Goal: Task Accomplishment & Management: Use online tool/utility

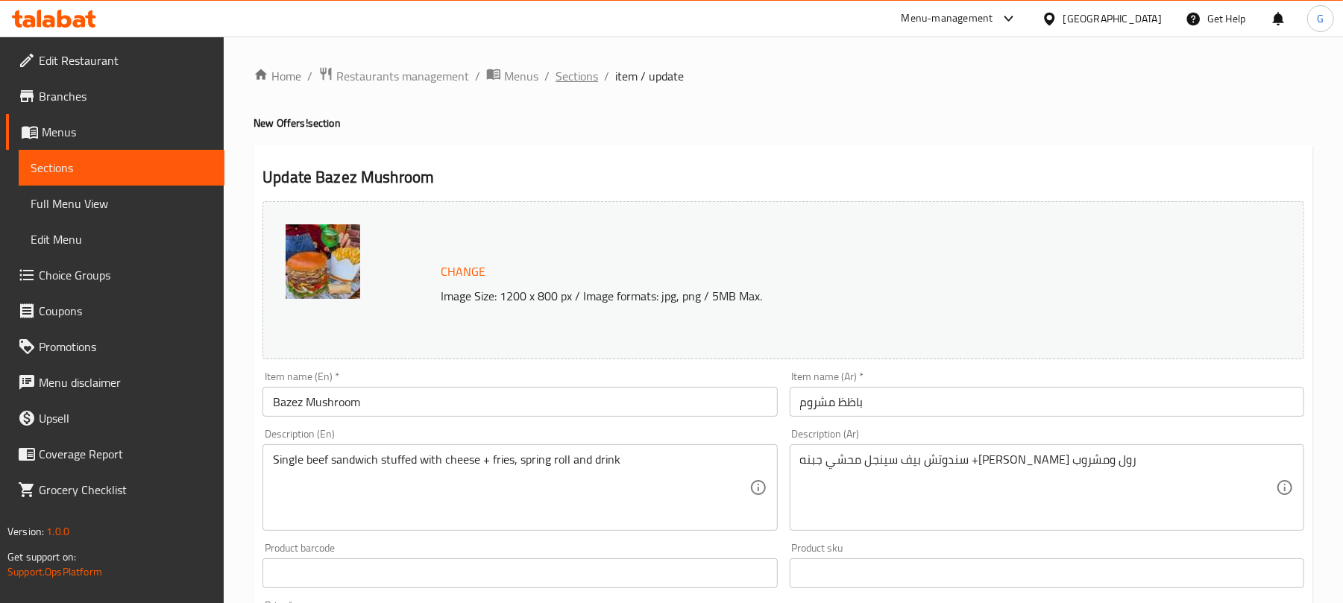
click at [586, 78] on span "Sections" at bounding box center [577, 76] width 43 height 18
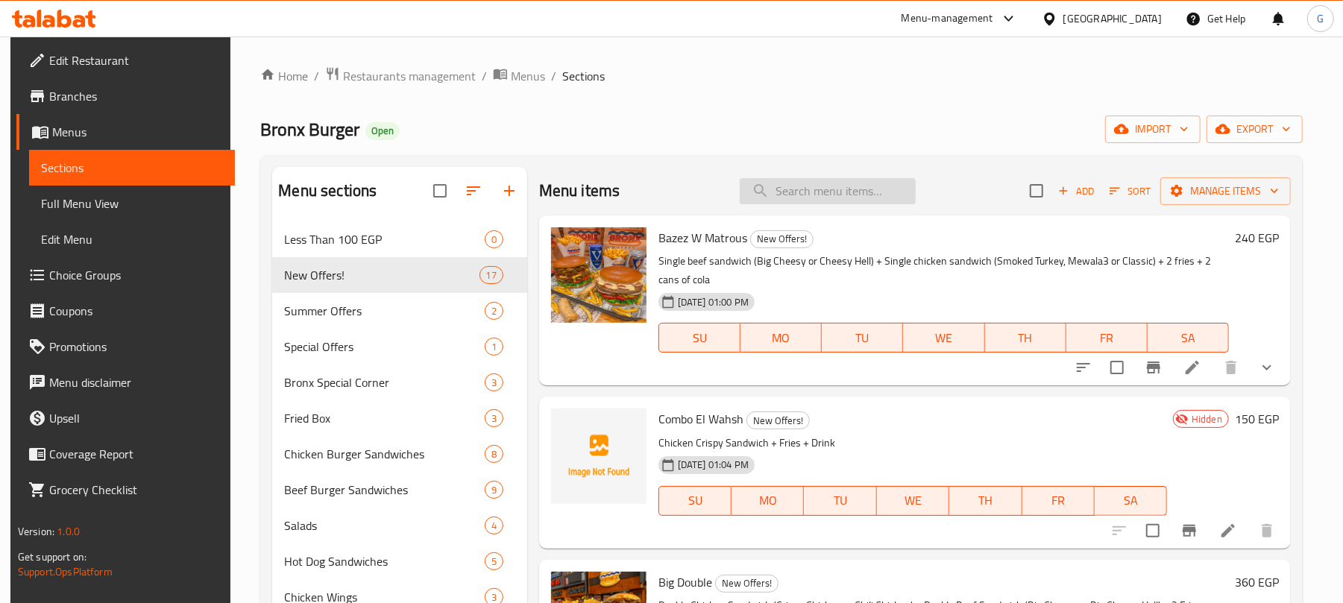
click at [828, 195] on input "search" at bounding box center [828, 191] width 176 height 26
paste input "باظظ ومتروس"
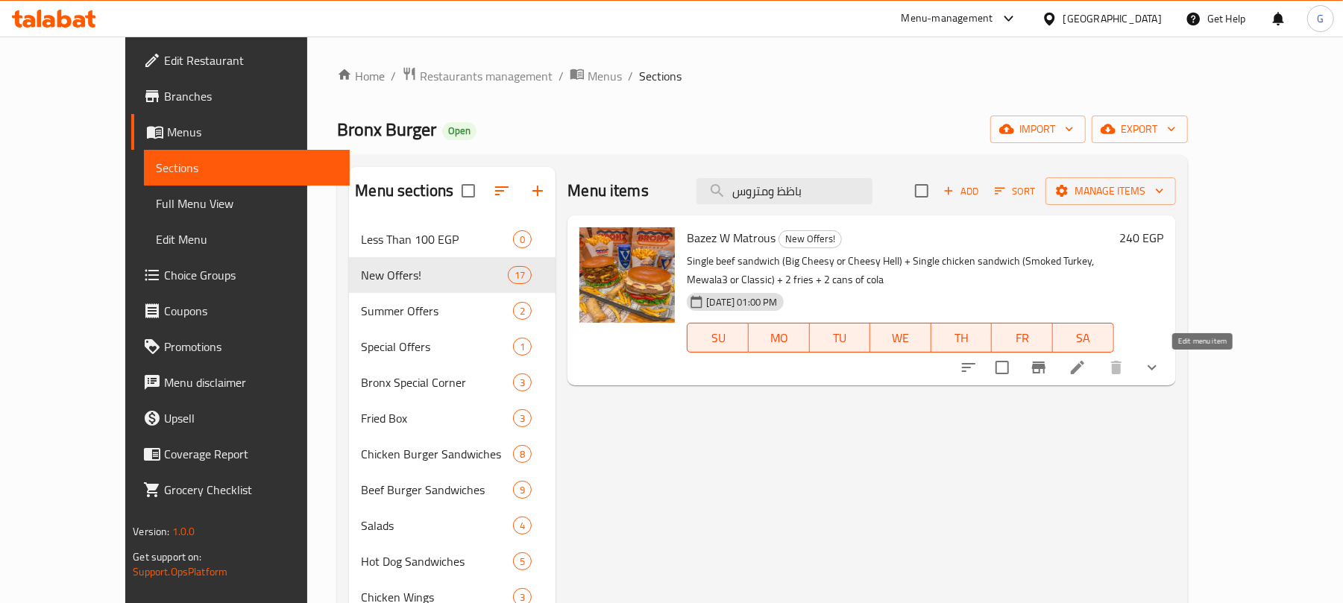
type input "باظظ ومتروس"
click at [1084, 373] on icon at bounding box center [1077, 367] width 13 height 13
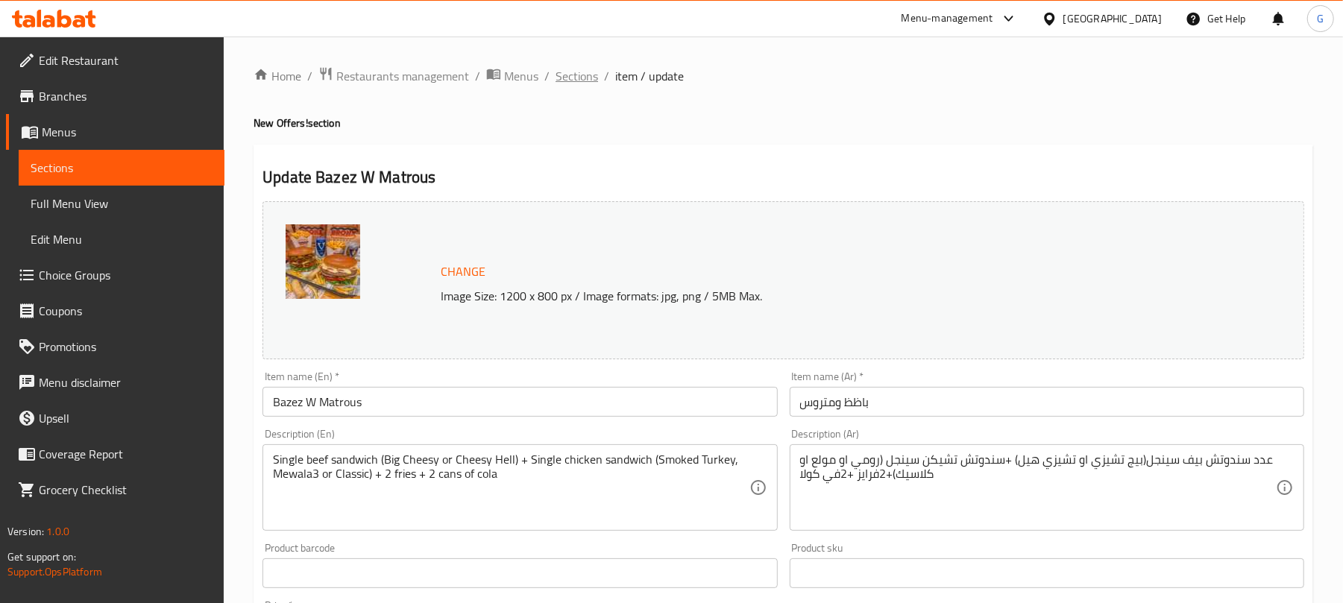
click at [577, 75] on span "Sections" at bounding box center [577, 76] width 43 height 18
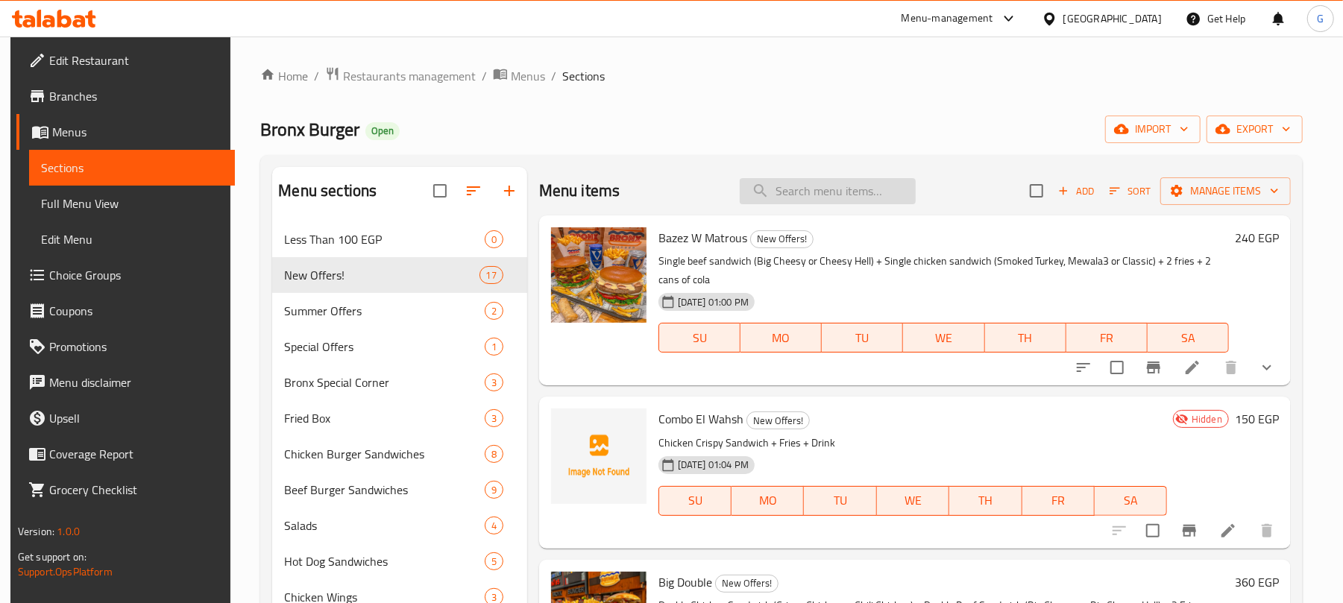
click at [828, 189] on input "search" at bounding box center [828, 191] width 176 height 26
paste input "كومبو الوحش:"
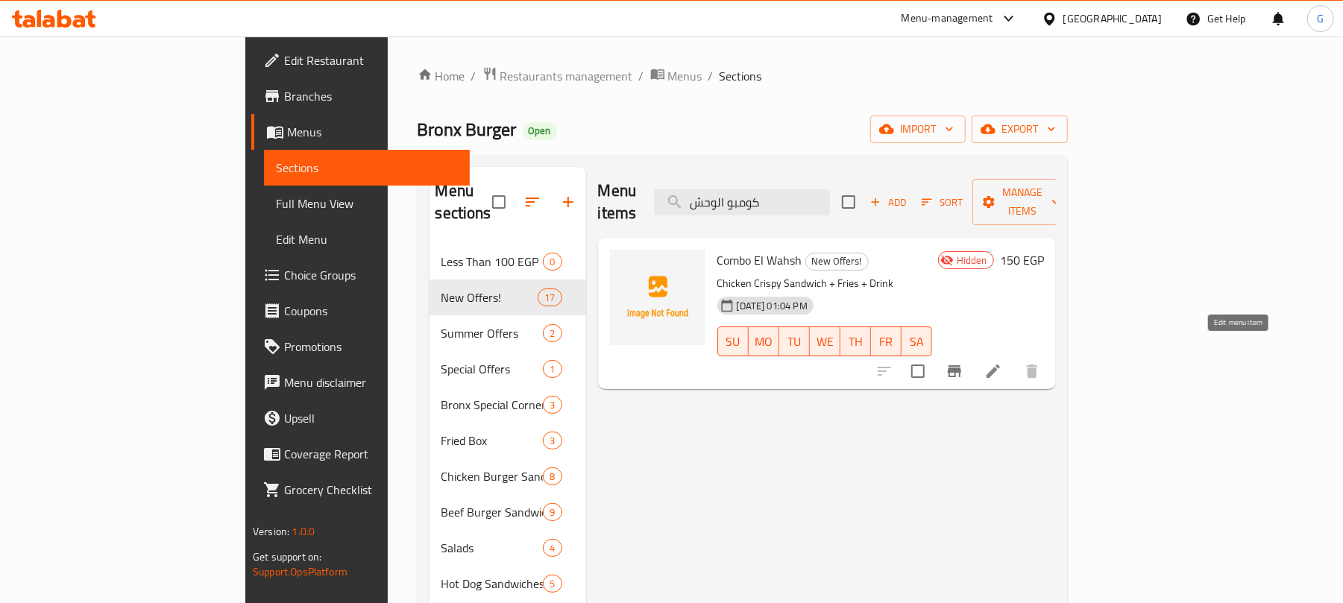
type input "كومبو الوحش"
click at [1002, 362] on icon at bounding box center [993, 371] width 18 height 18
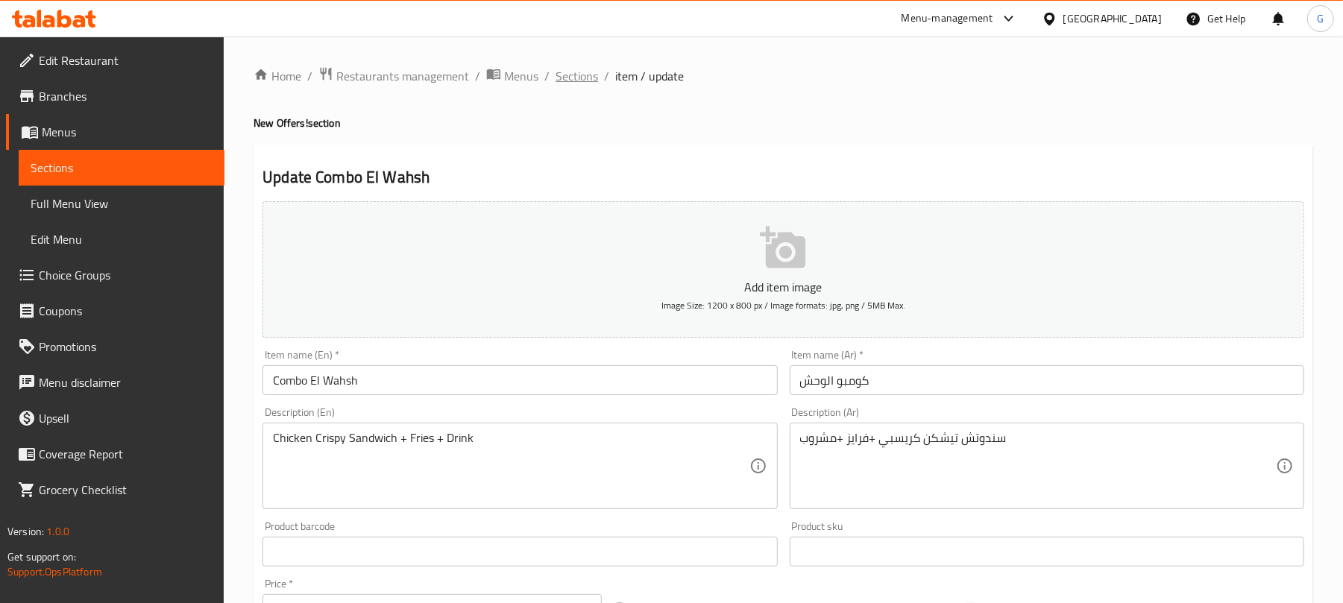
click at [585, 70] on span "Sections" at bounding box center [577, 76] width 43 height 18
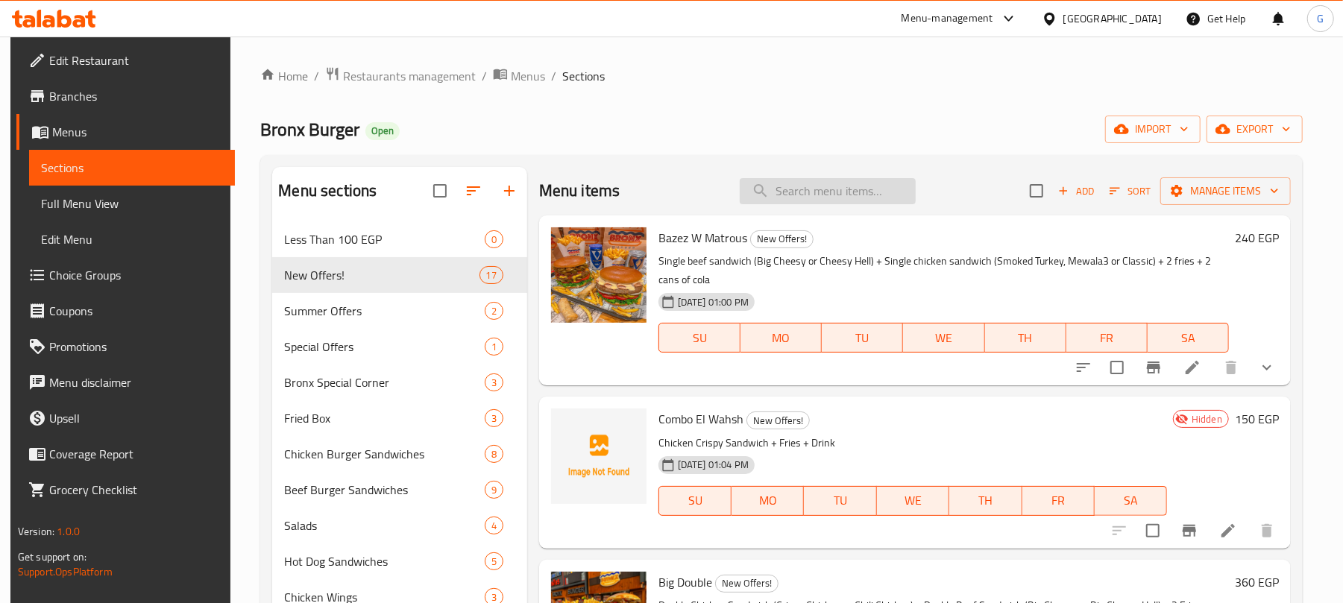
click at [816, 188] on input "search" at bounding box center [828, 191] width 176 height 26
paste input "عرض الكومبو"
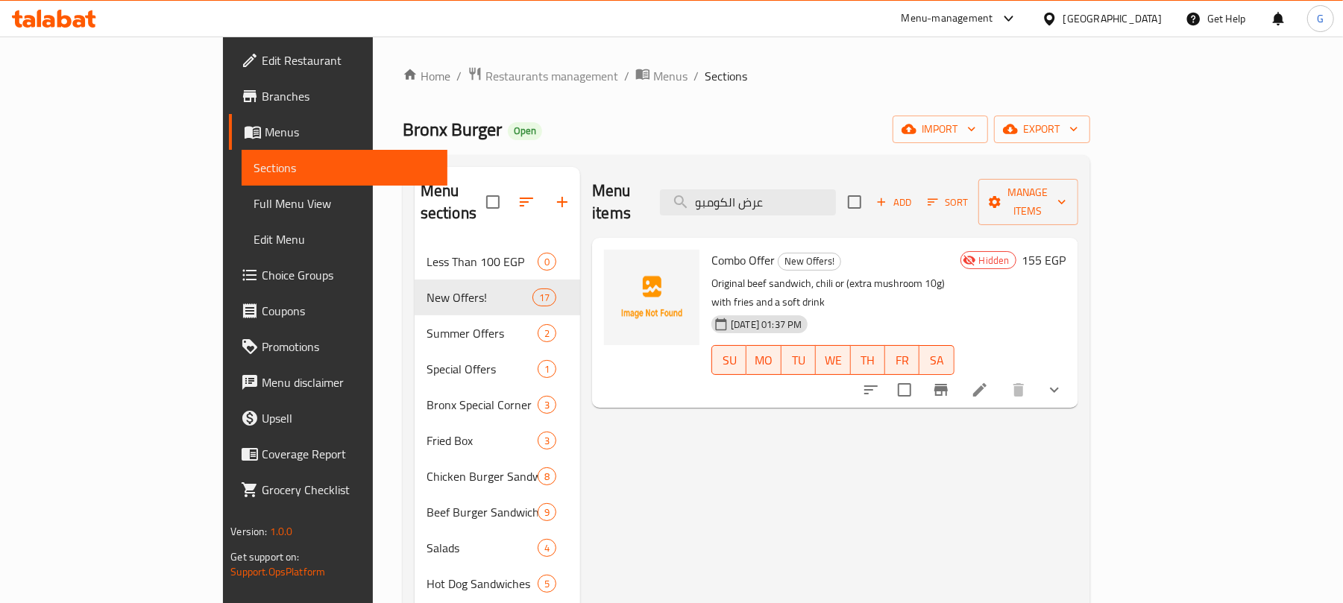
type input "عرض الكومبو"
click at [711, 249] on span "Combo Offer" at bounding box center [742, 260] width 63 height 22
copy h6 "Combo Offer"
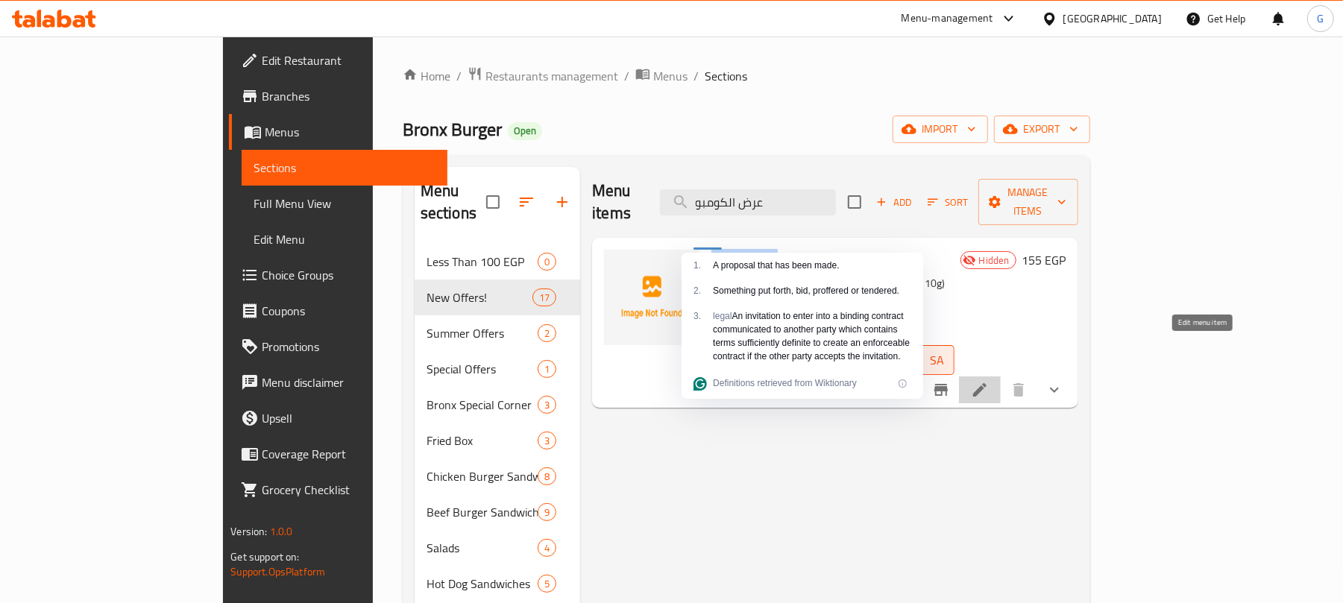
click at [989, 381] on icon at bounding box center [980, 390] width 18 height 18
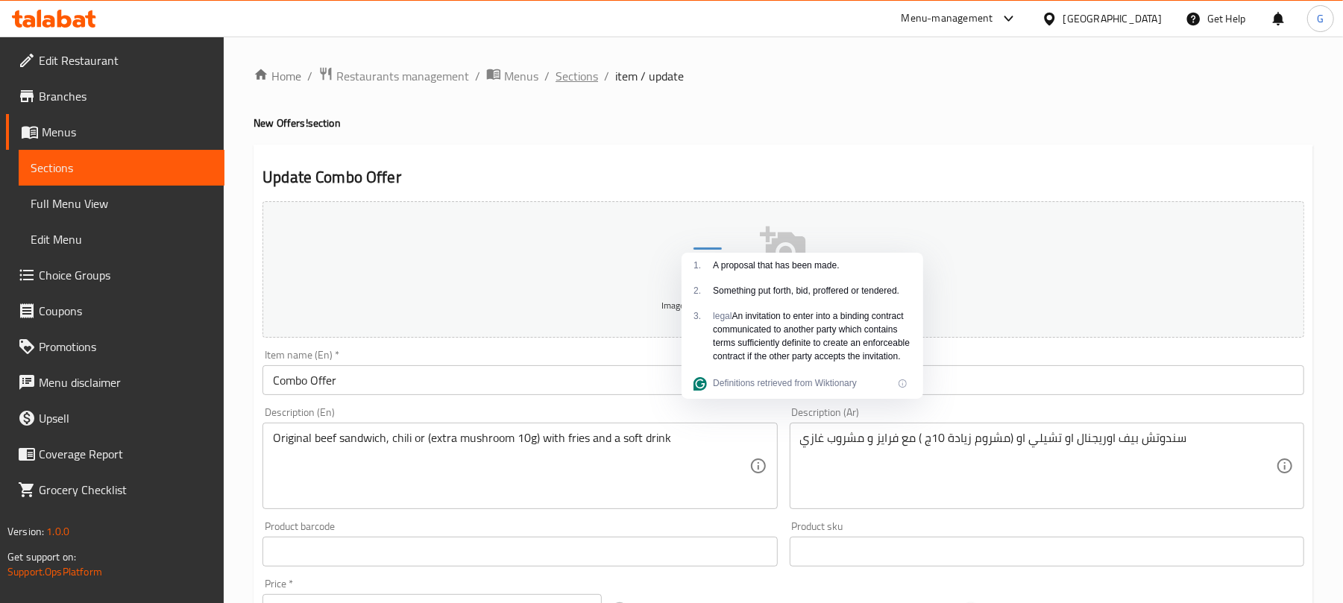
click at [582, 78] on span "Sections" at bounding box center [577, 76] width 43 height 18
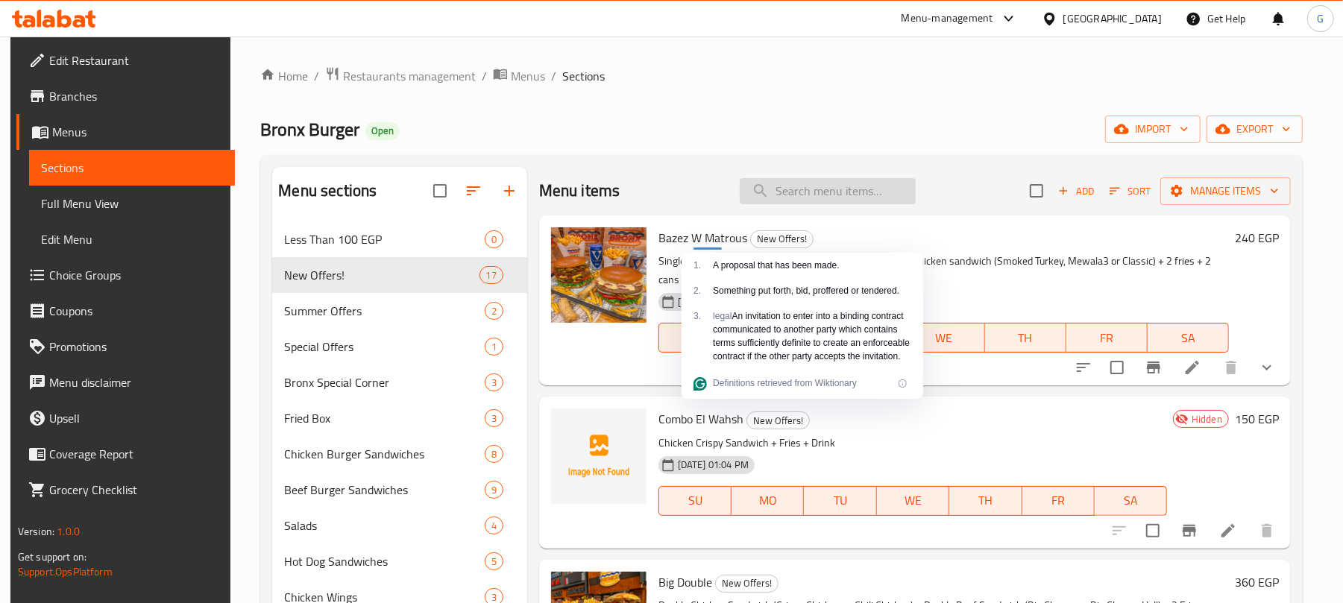
click at [841, 201] on input "search" at bounding box center [828, 191] width 176 height 26
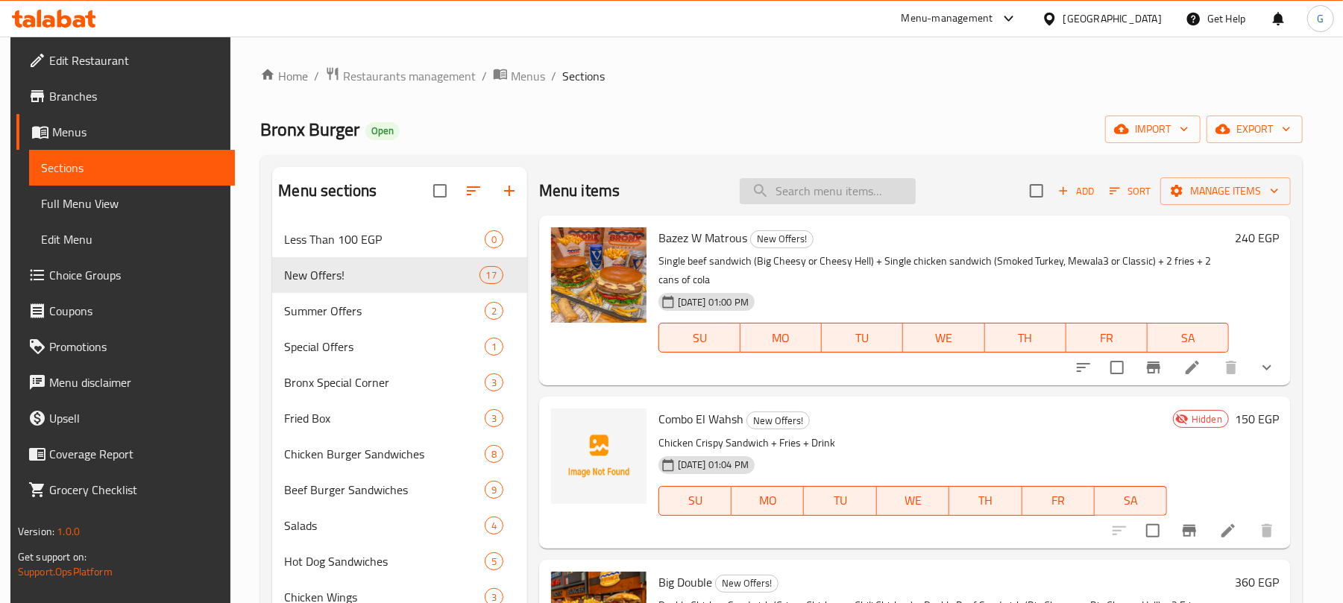
paste input "سوبر باظظ"
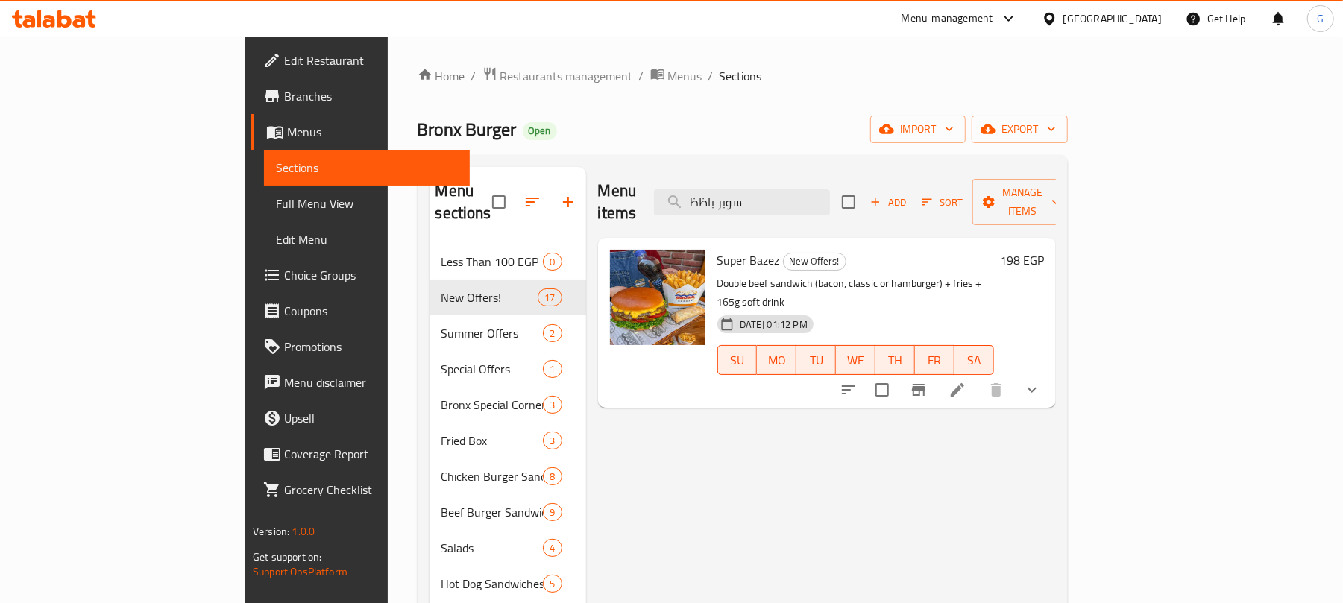
type input "سوبر باظظ"
click at [964, 383] on icon at bounding box center [957, 389] width 13 height 13
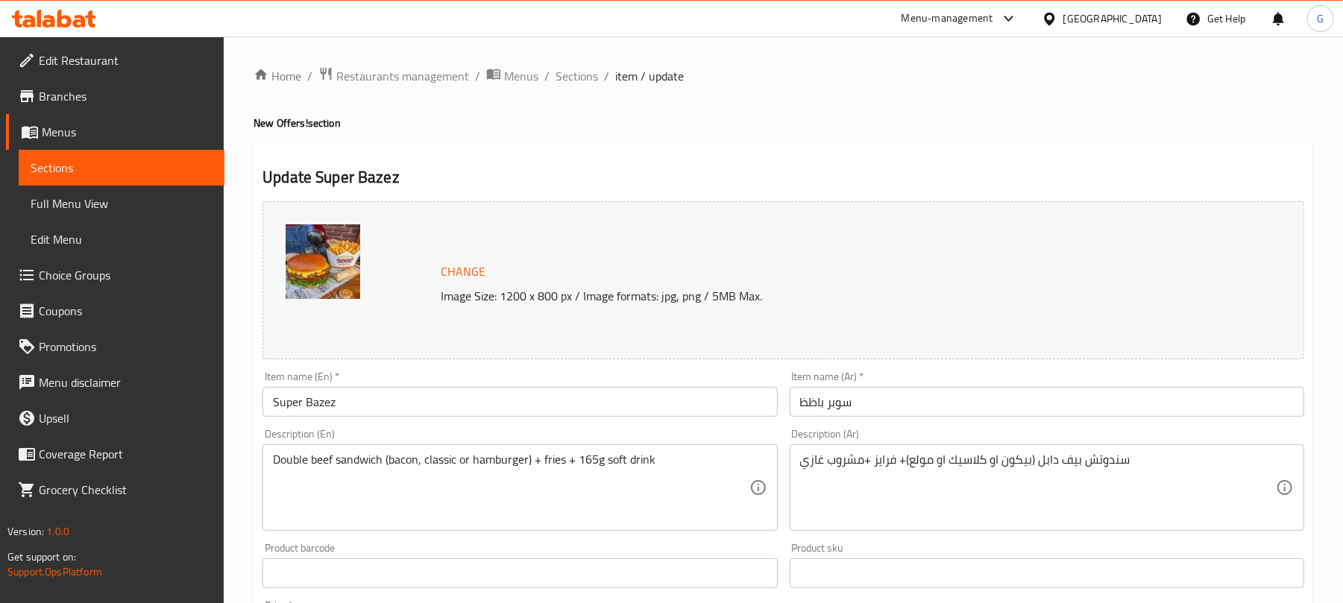
click at [1033, 140] on div "Home / Restaurants management / Menus / Sections / item / update New Offers! se…" at bounding box center [784, 568] width 1060 height 1004
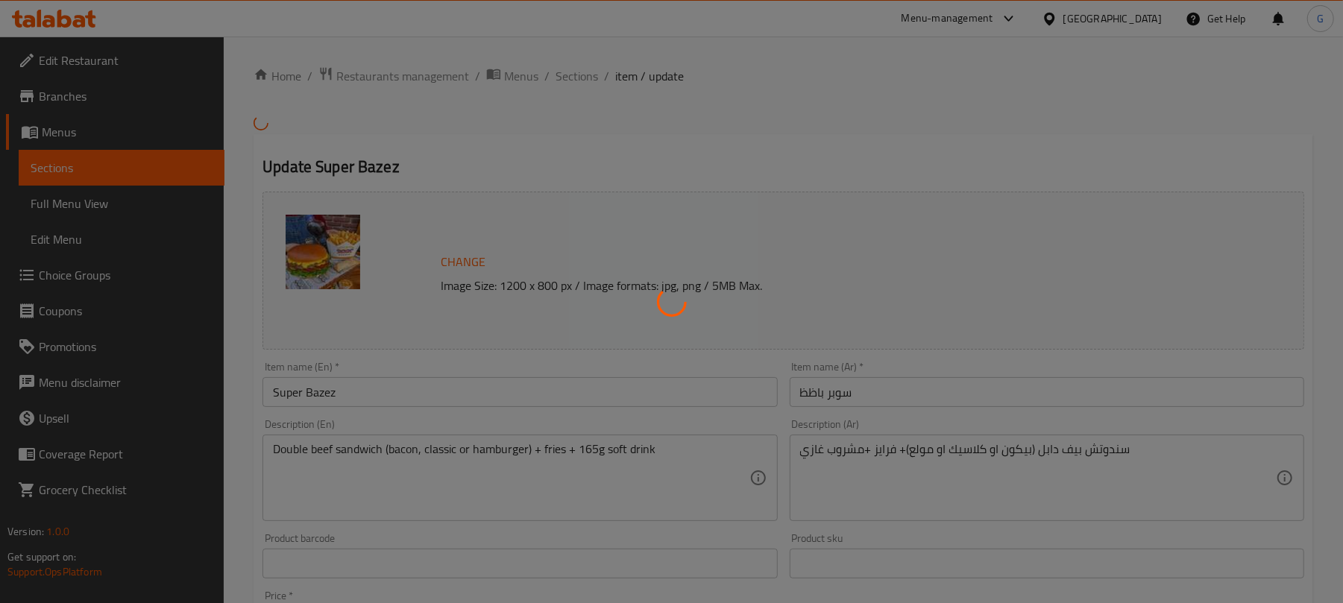
type input "اختيارك من"
type input "1"
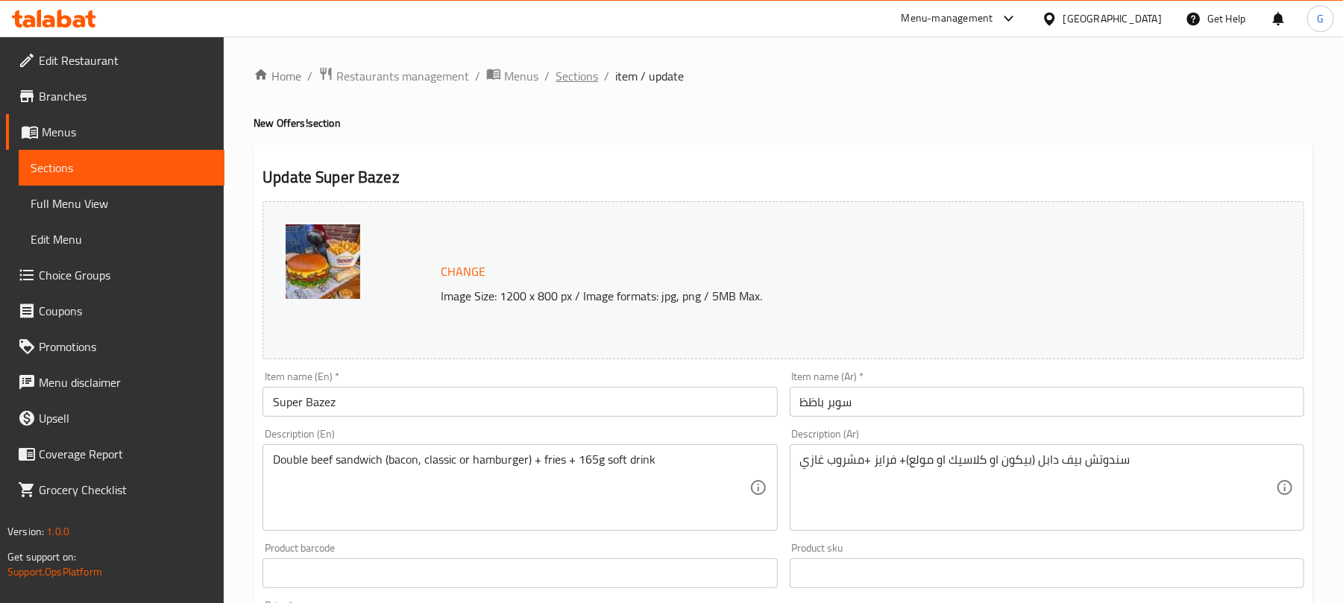
click at [573, 67] on span "Sections" at bounding box center [577, 76] width 43 height 18
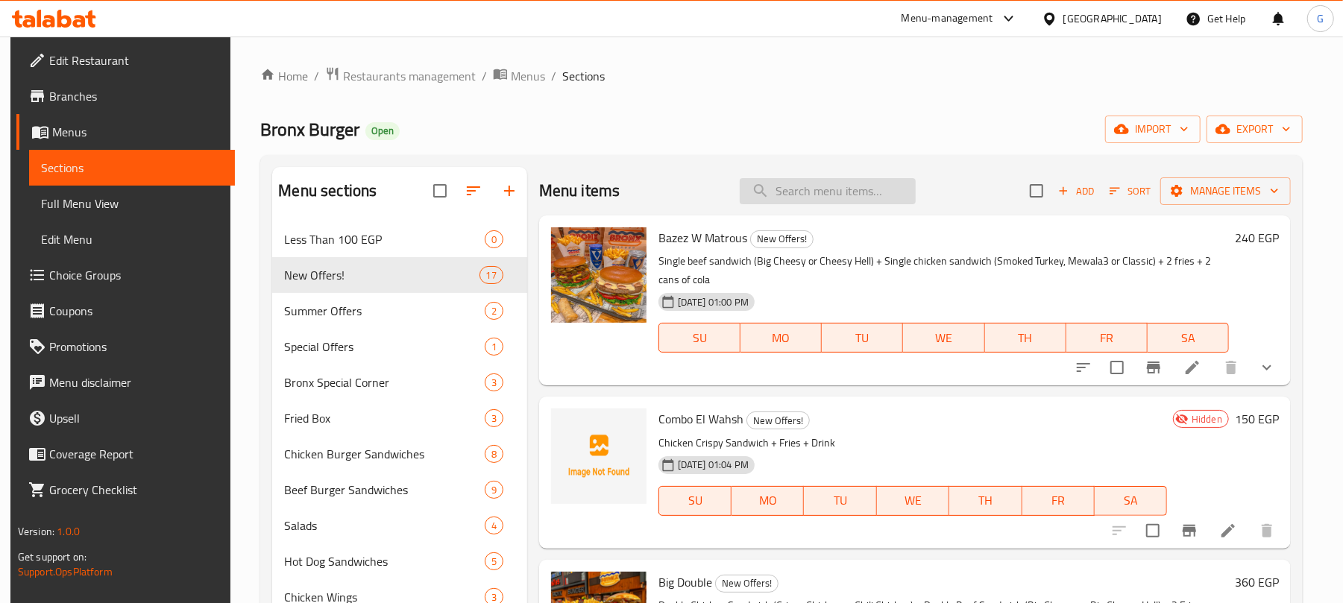
click at [860, 195] on input "search" at bounding box center [828, 191] width 176 height 26
paste input "كومبو باظظ"
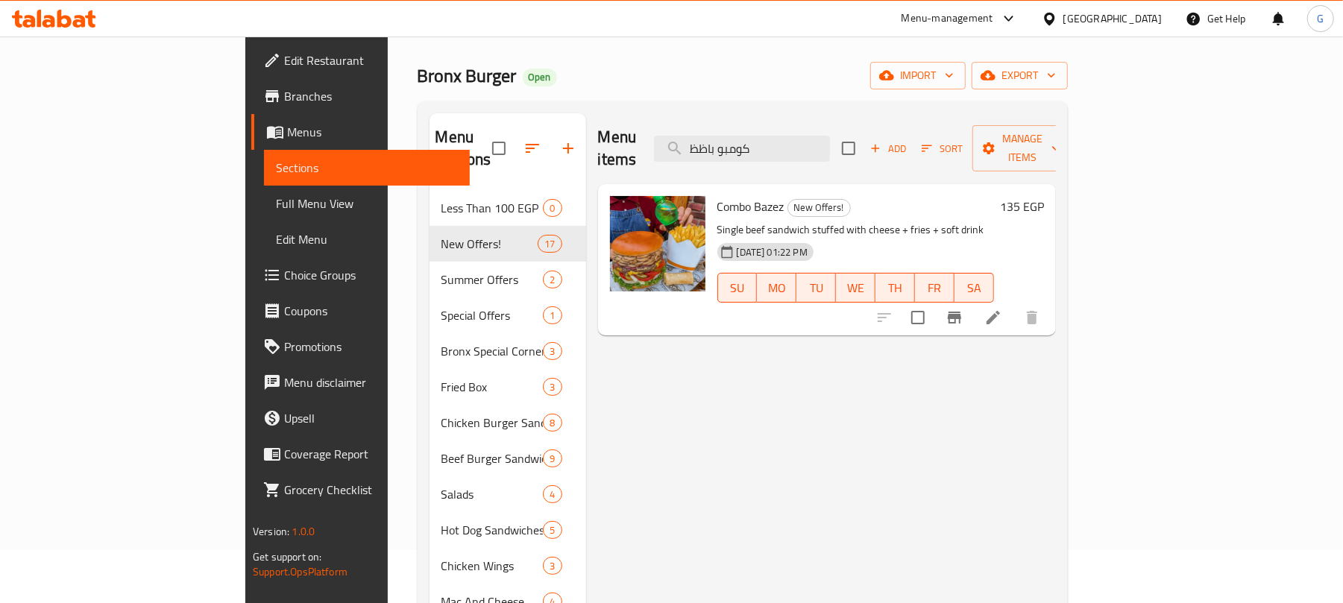
scroll to position [99, 0]
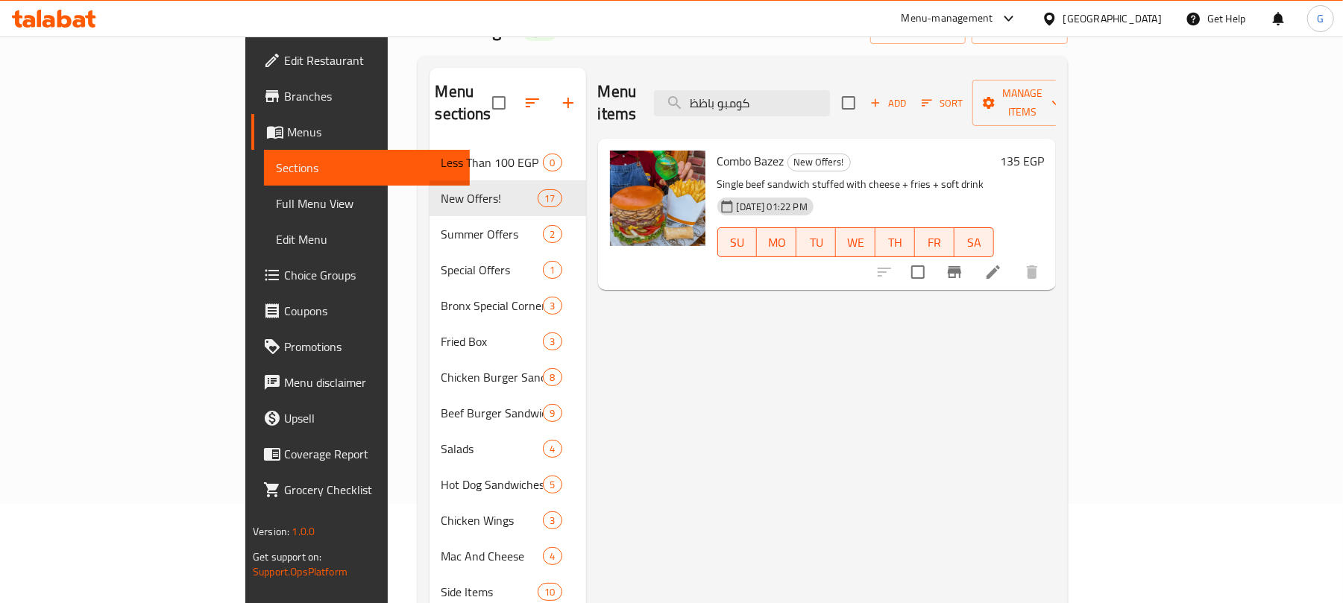
type input "كومبو باظظ"
click at [1000, 265] on icon at bounding box center [993, 271] width 13 height 13
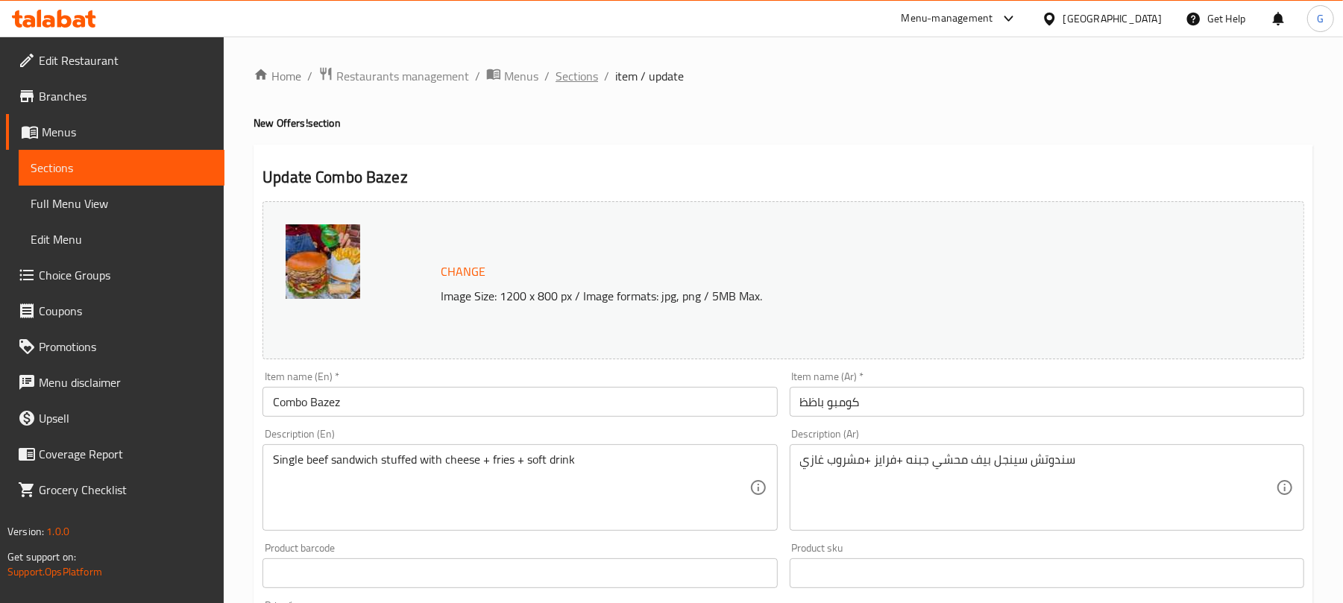
click at [565, 81] on span "Sections" at bounding box center [577, 76] width 43 height 18
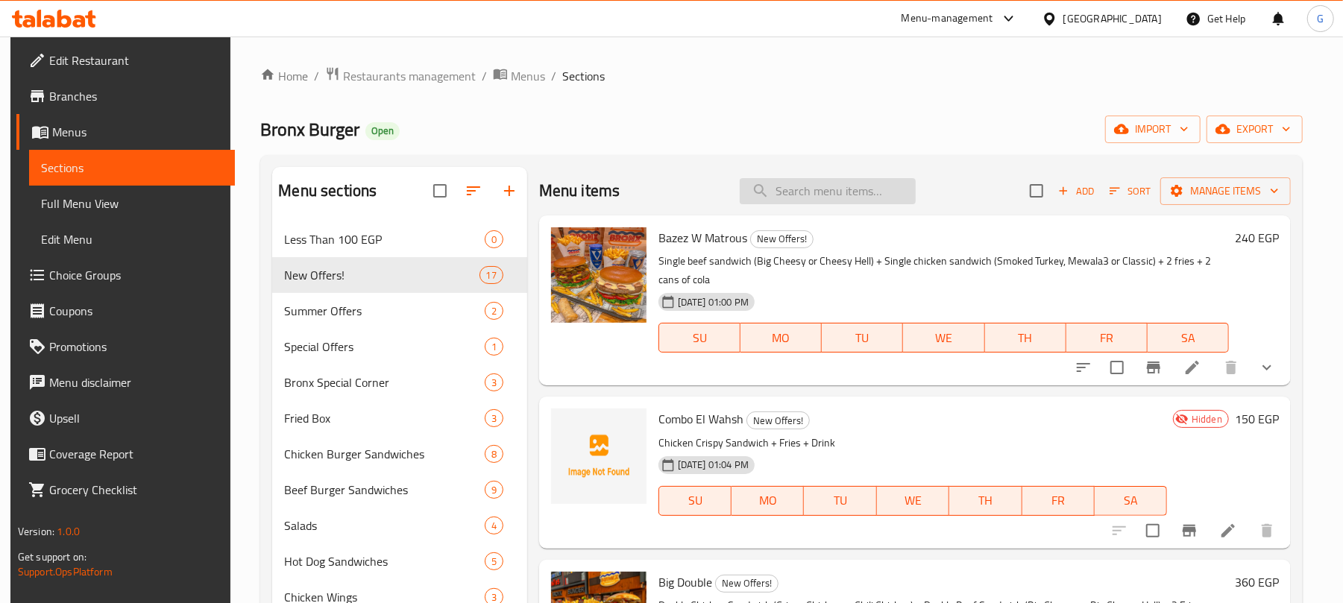
click at [835, 200] on input "search" at bounding box center [828, 191] width 176 height 26
paste input "متروس كرسبي"
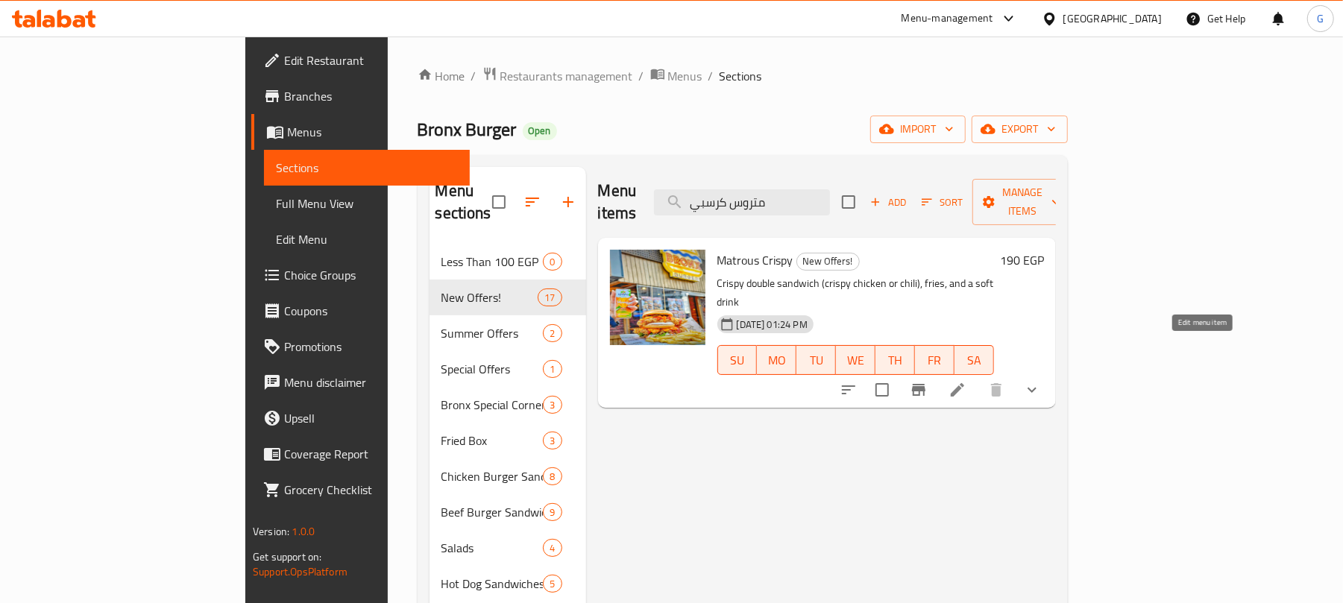
type input "متروس كرسبي"
click at [966, 381] on icon at bounding box center [957, 390] width 18 height 18
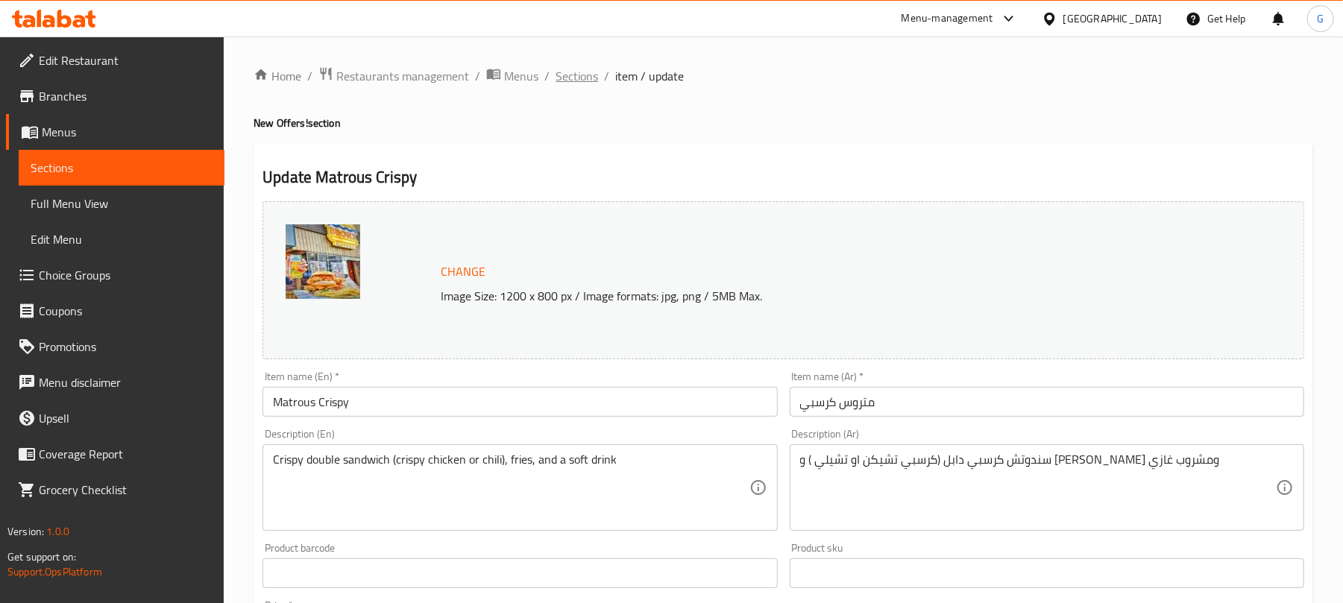
click at [573, 78] on span "Sections" at bounding box center [577, 76] width 43 height 18
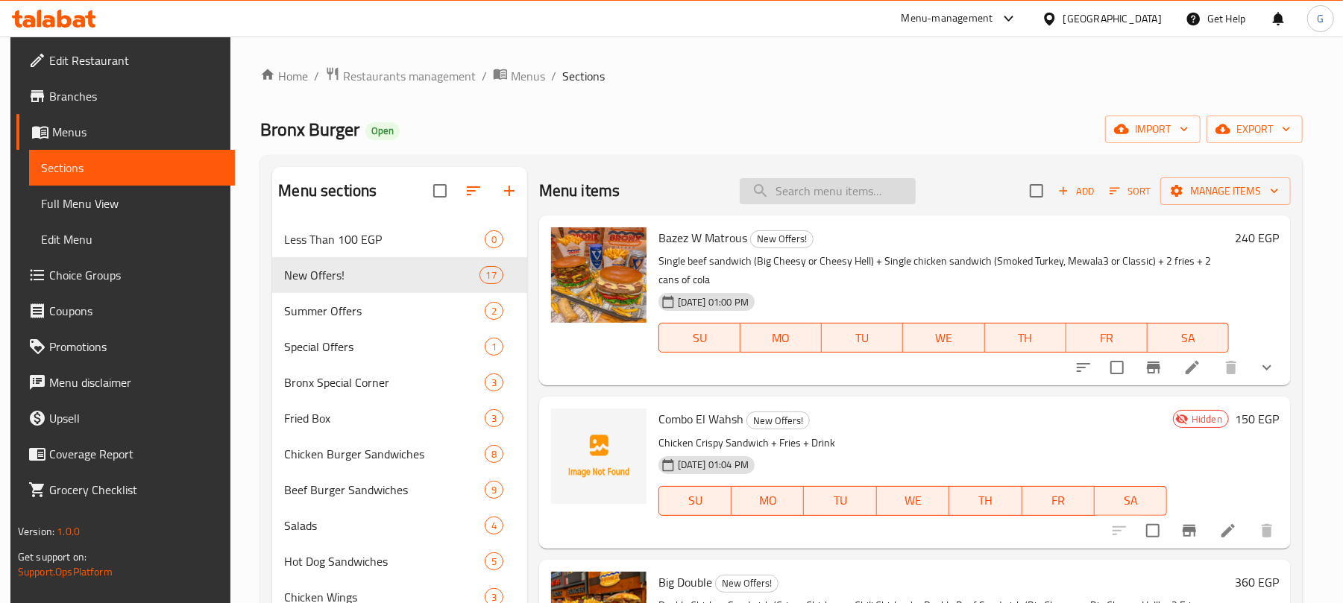
click at [795, 188] on input "search" at bounding box center [828, 191] width 176 height 26
paste input "عرض الكينج"
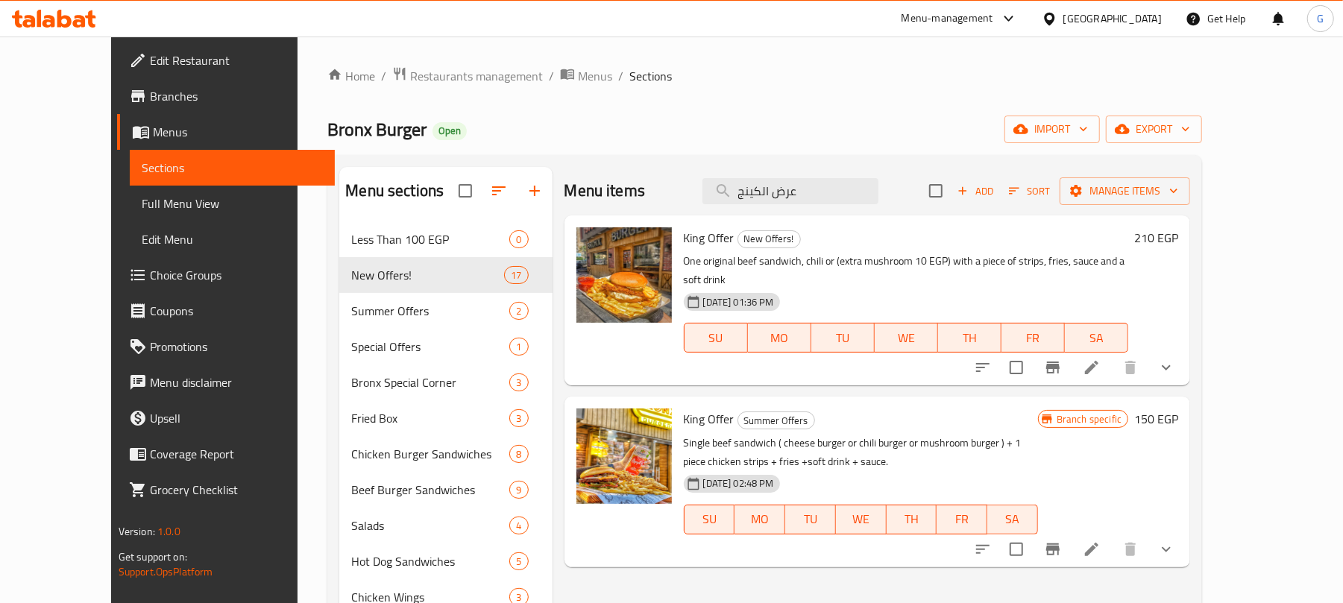
type input "عرض الكينج"
click at [1060, 362] on icon "Branch-specific-item" at bounding box center [1052, 368] width 13 height 12
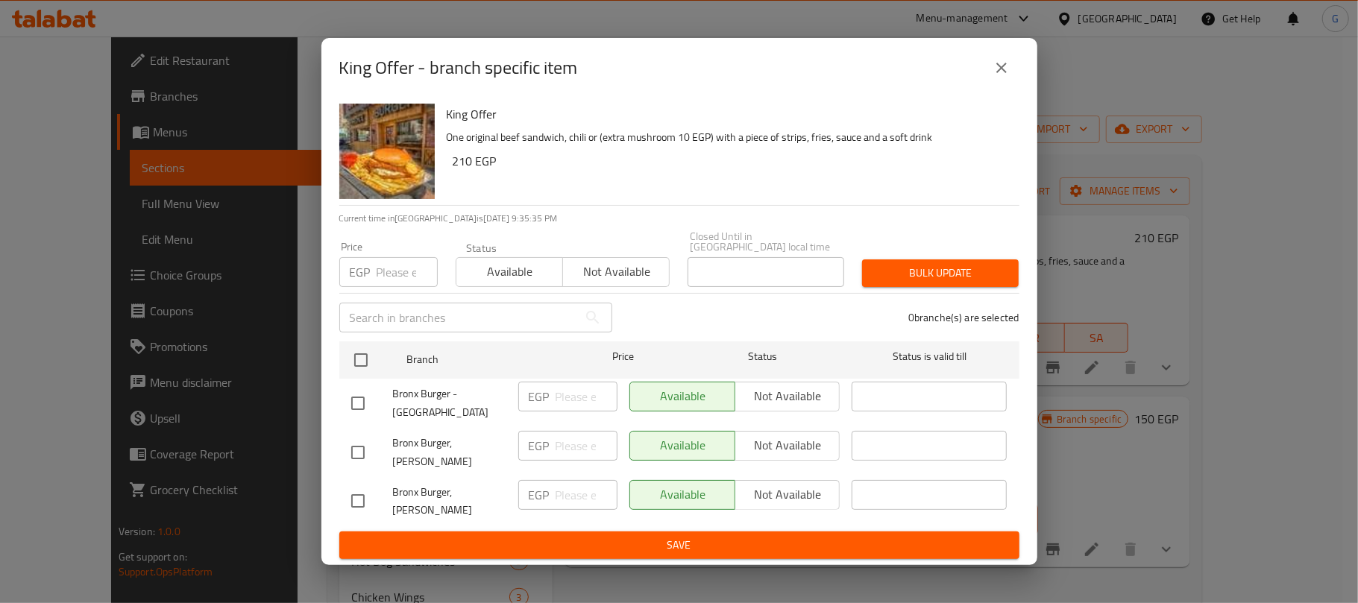
click at [992, 70] on icon "close" at bounding box center [1001, 68] width 18 height 18
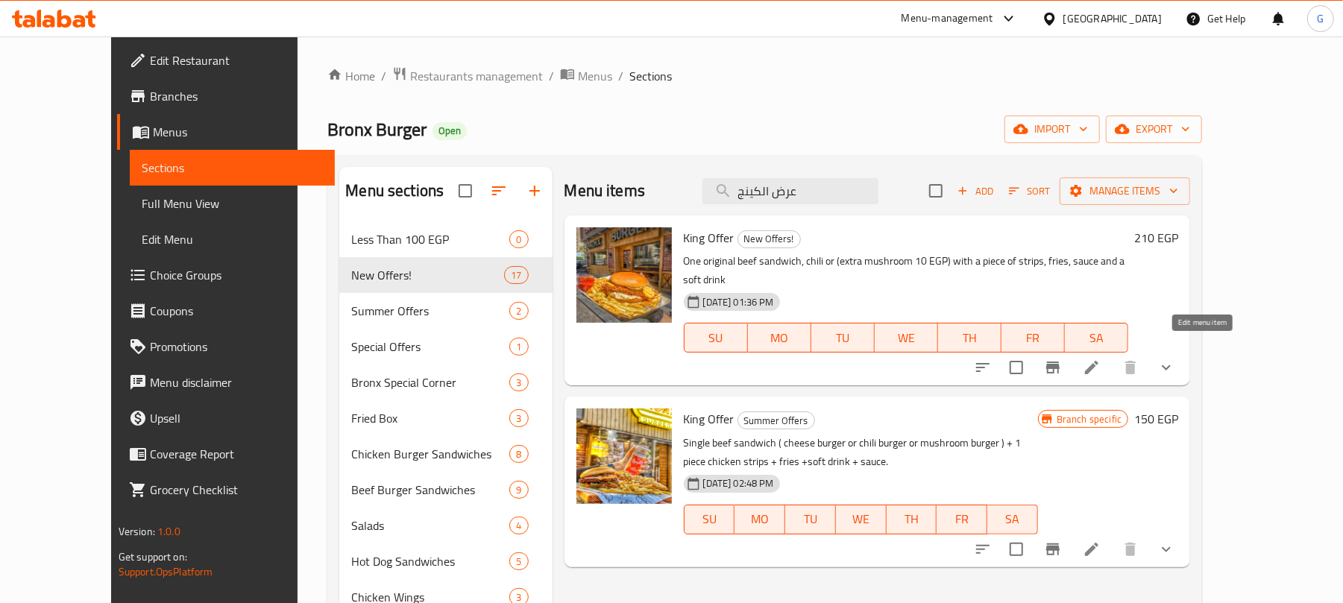
click at [1101, 359] on icon at bounding box center [1092, 368] width 18 height 18
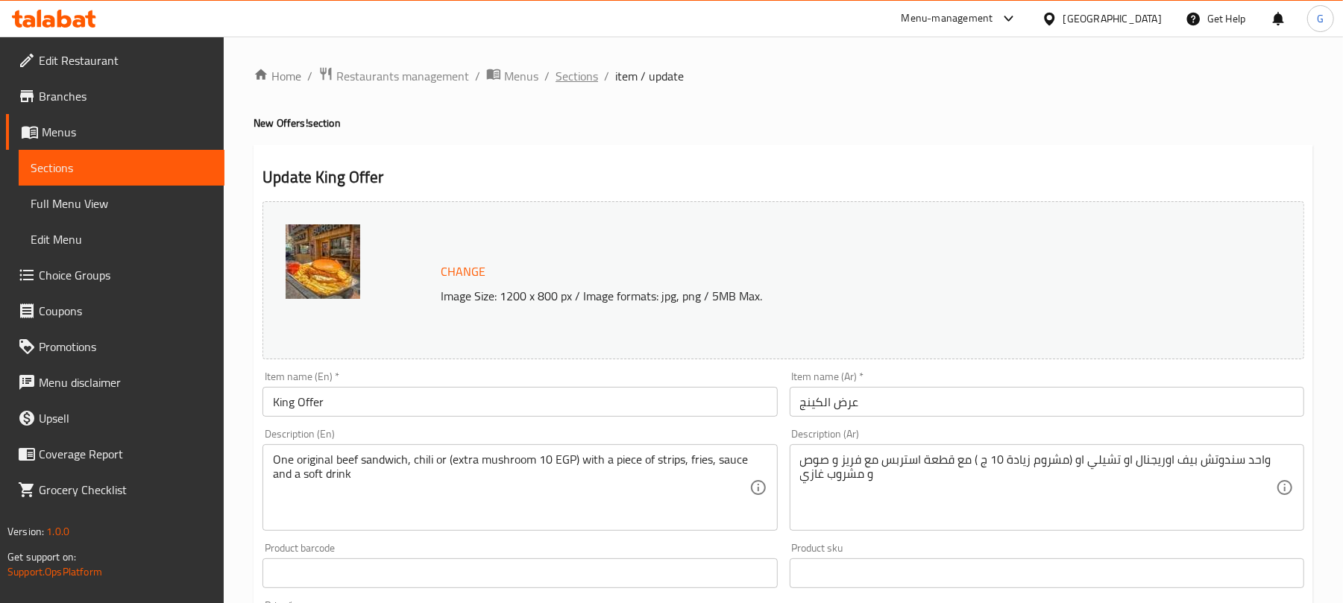
click at [582, 69] on span "Sections" at bounding box center [577, 76] width 43 height 18
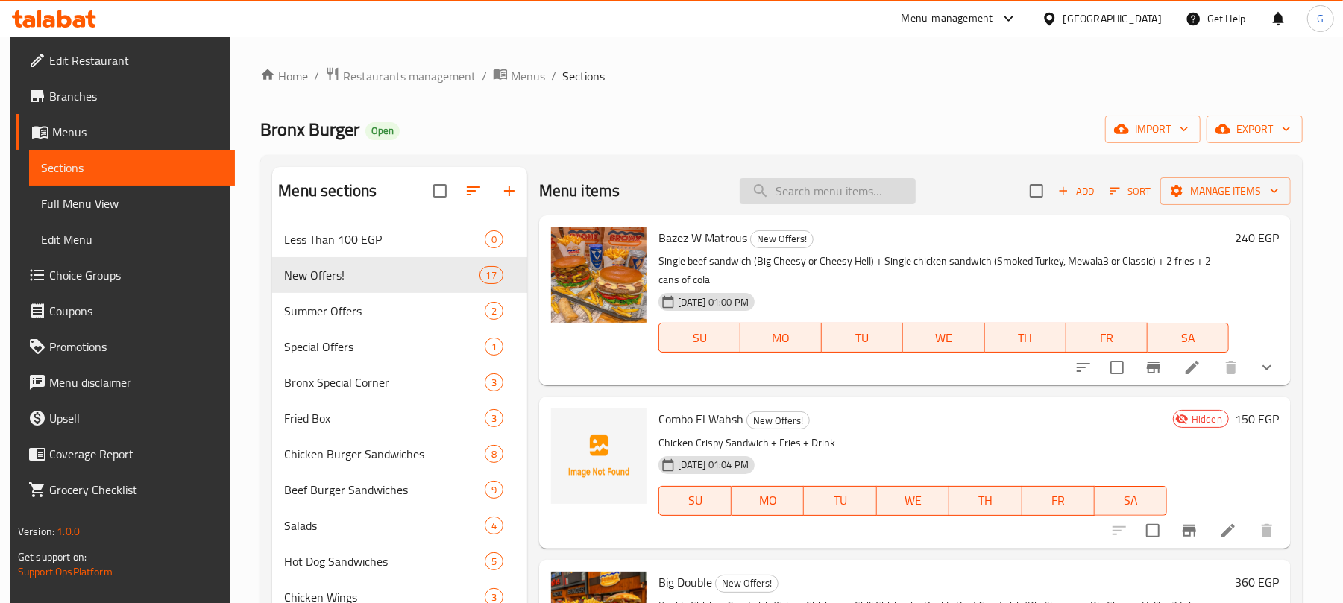
click at [849, 192] on input "search" at bounding box center [828, 191] width 176 height 26
paste input "كومبو باظظ"
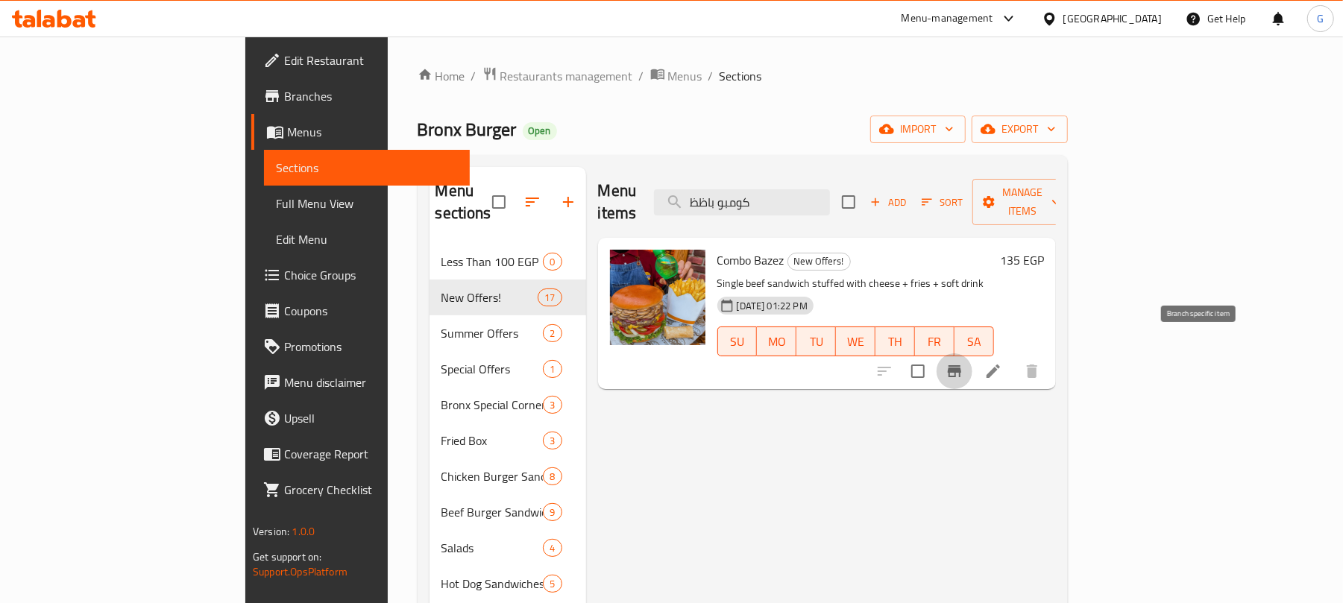
click at [963, 362] on icon "Branch-specific-item" at bounding box center [955, 371] width 18 height 18
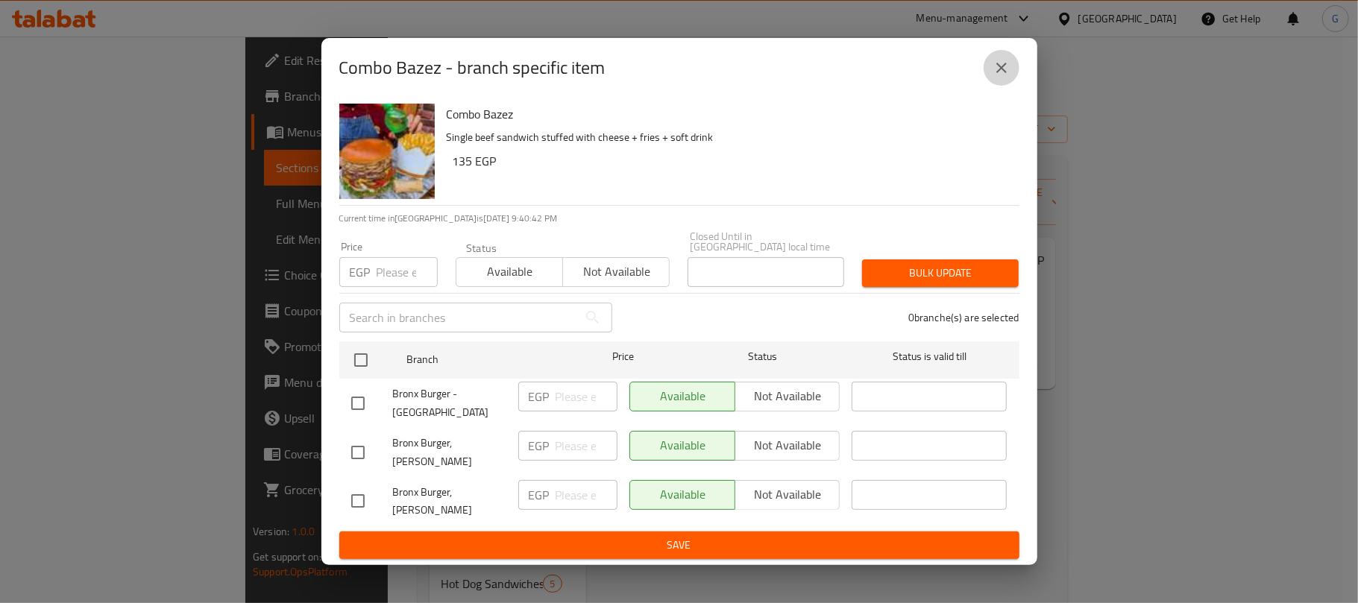
click at [1001, 77] on icon "close" at bounding box center [1001, 68] width 18 height 18
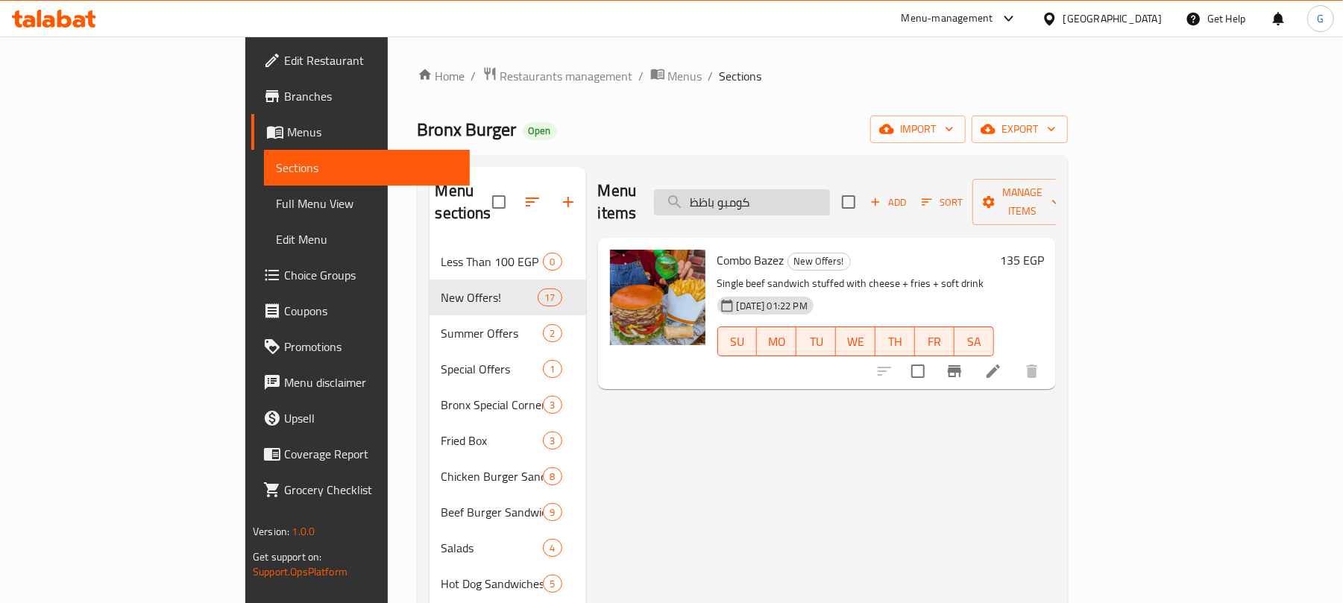
click at [830, 189] on input "كومبو باظظ" at bounding box center [742, 202] width 176 height 26
paste input "تروس كرسبي"
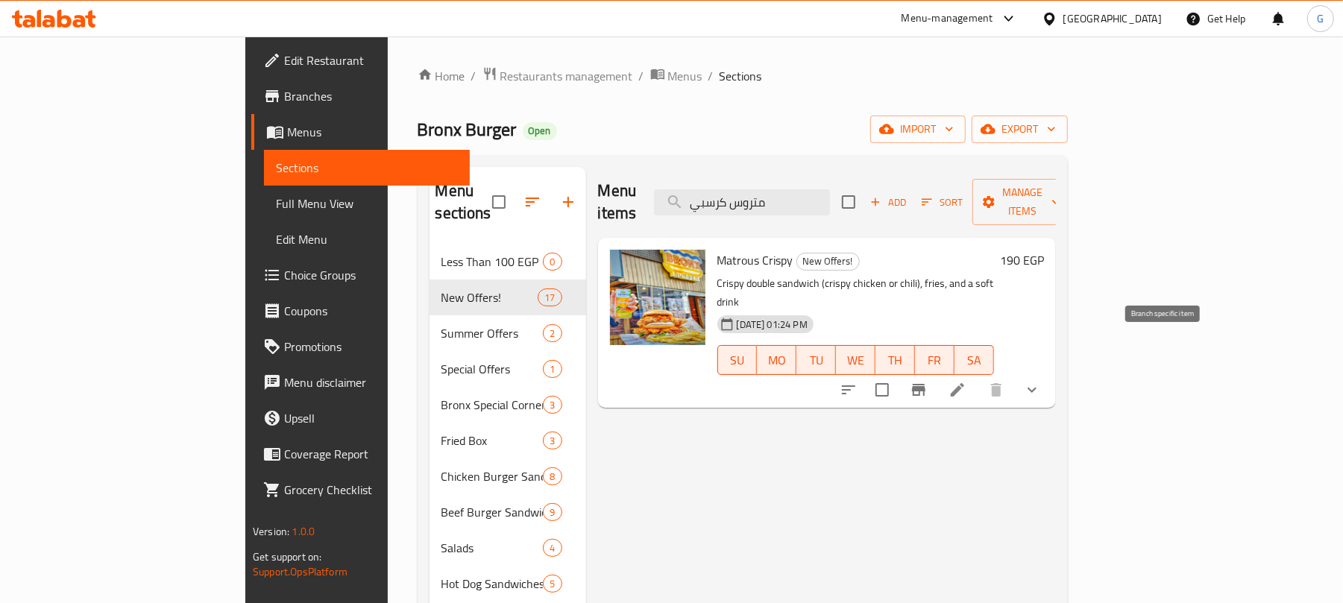
click at [925, 384] on icon "Branch-specific-item" at bounding box center [918, 390] width 13 height 12
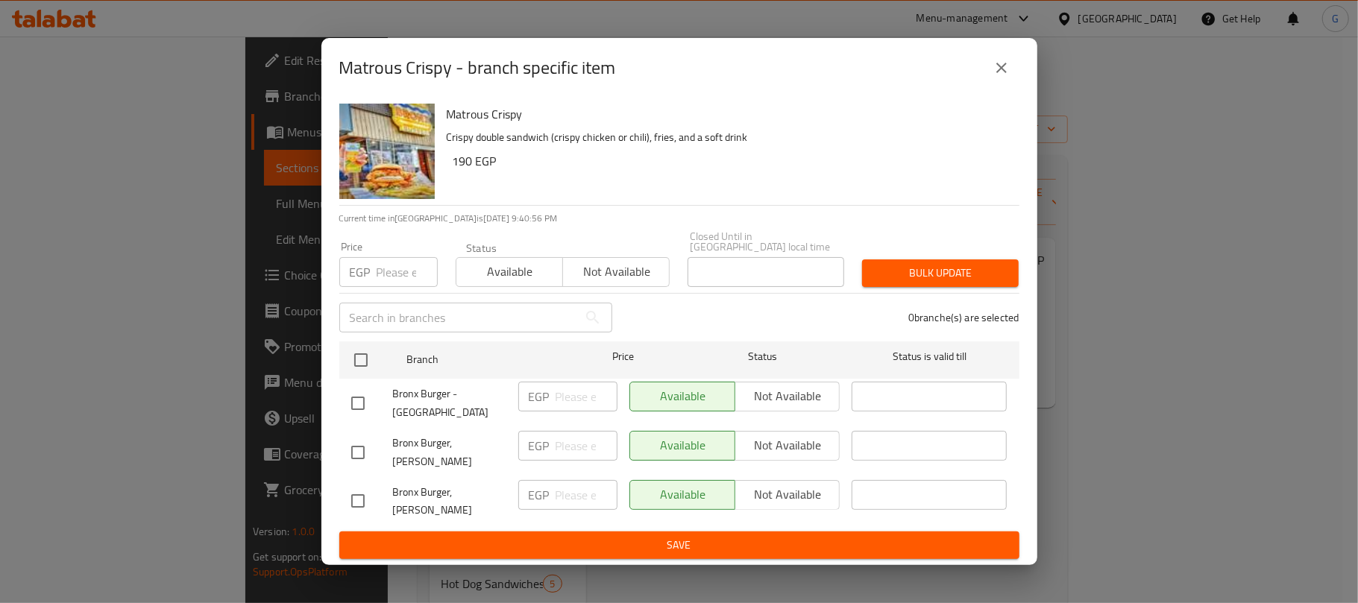
drag, startPoint x: 1003, startPoint y: 79, endPoint x: 982, endPoint y: 78, distance: 20.9
click at [1003, 77] on icon "close" at bounding box center [1001, 68] width 18 height 18
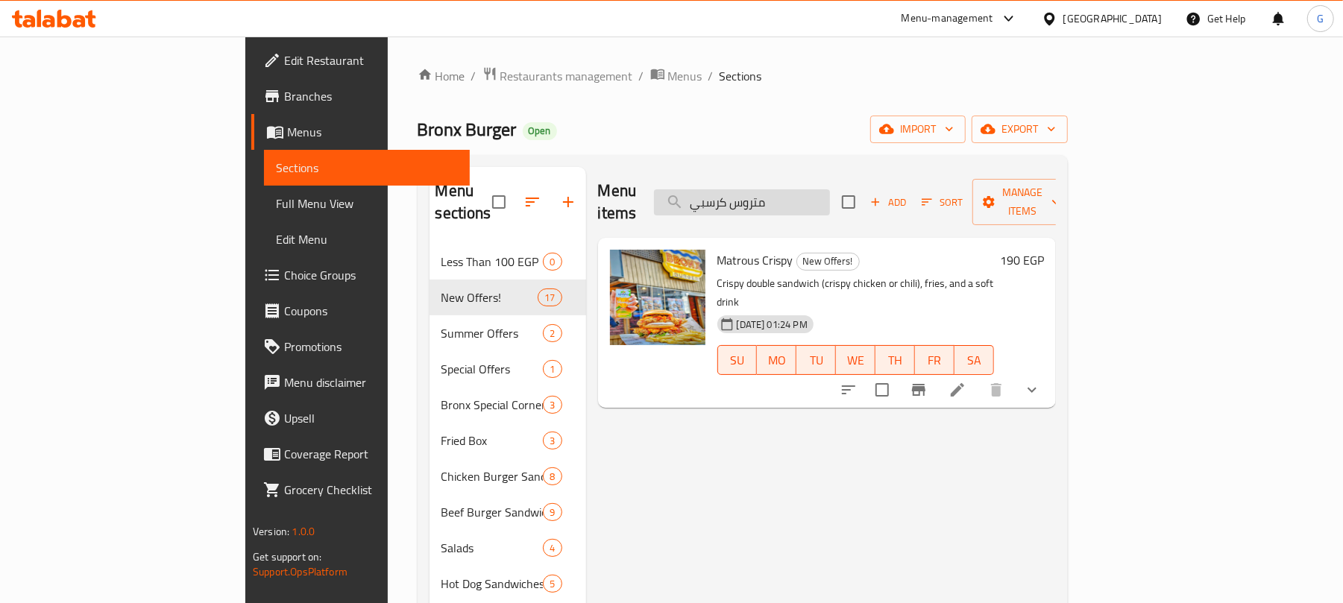
click at [792, 201] on input "متروس كرسبي" at bounding box center [742, 202] width 176 height 26
paste input "سوبر ماك ميل:"
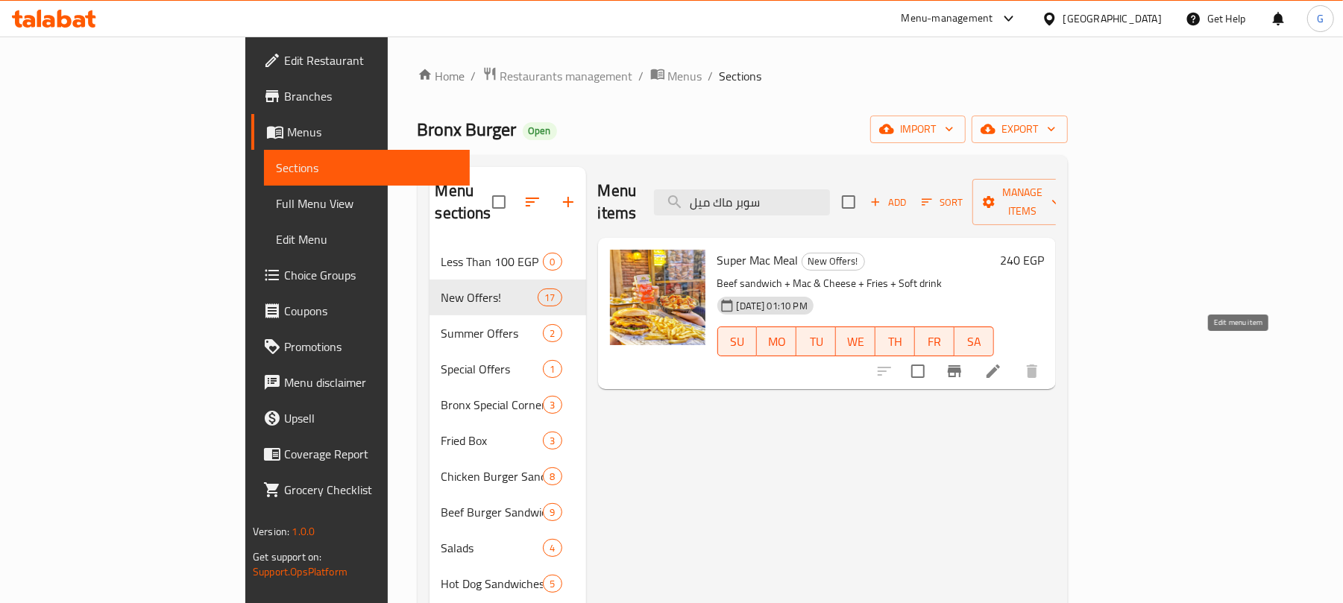
type input "سوبر ماك ميل"
click at [1000, 365] on icon at bounding box center [993, 371] width 13 height 13
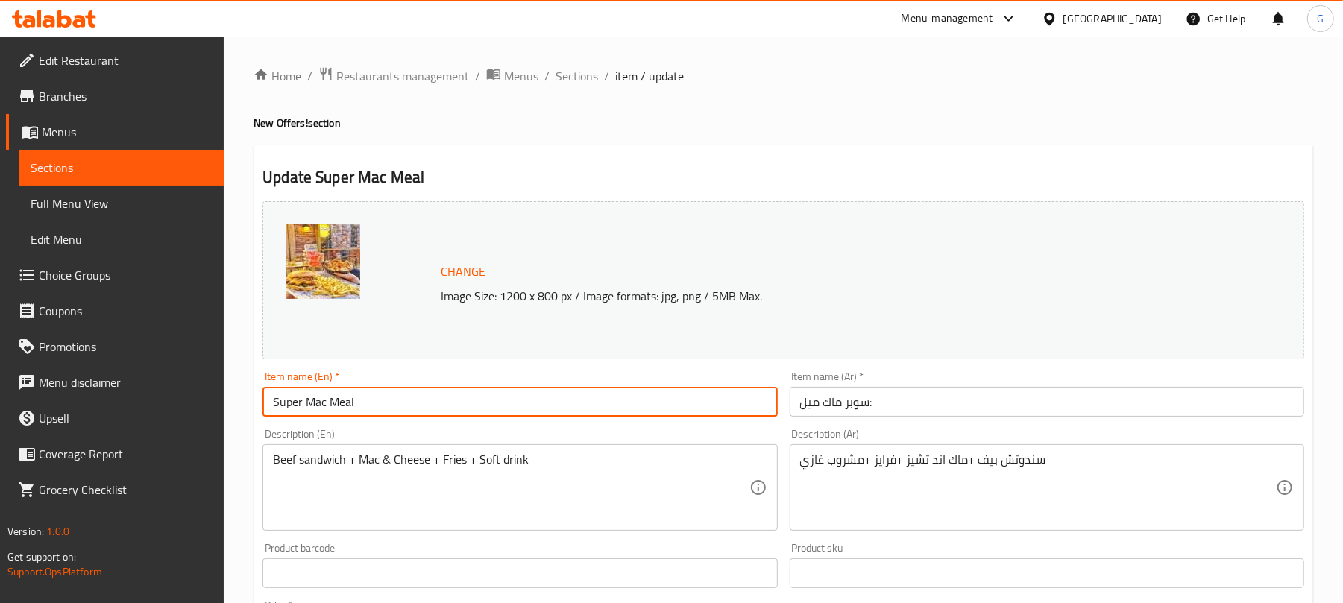
click at [382, 398] on input "Super Mac Meal" at bounding box center [519, 402] width 515 height 30
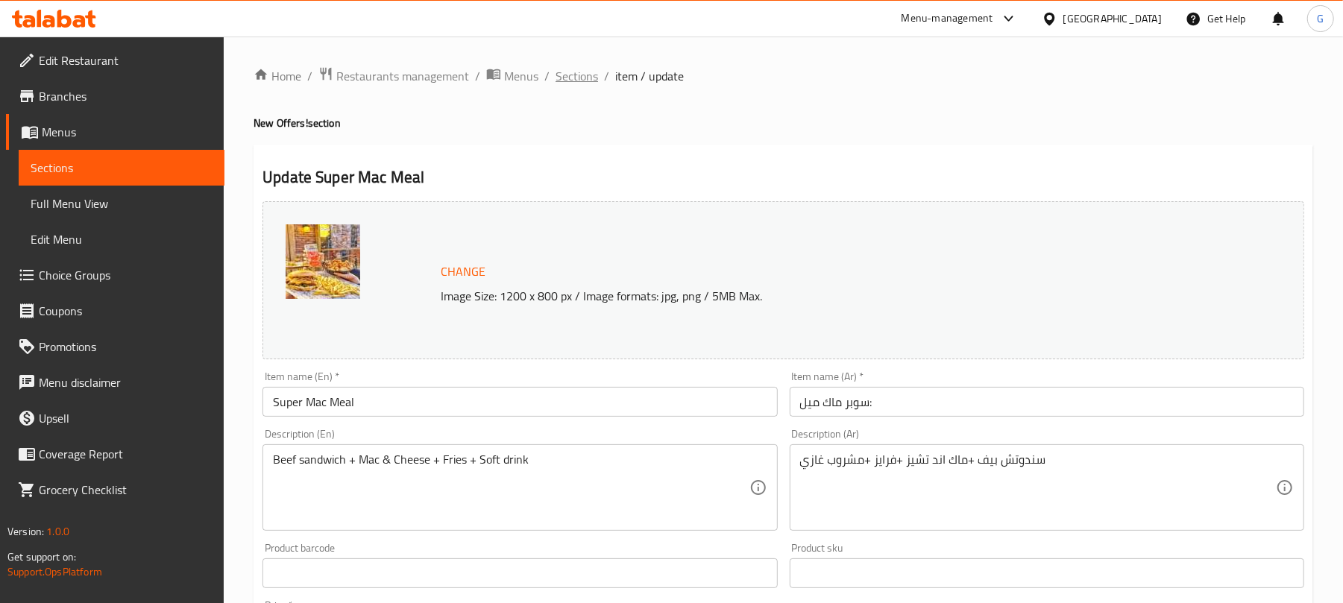
click at [577, 73] on span "Sections" at bounding box center [577, 76] width 43 height 18
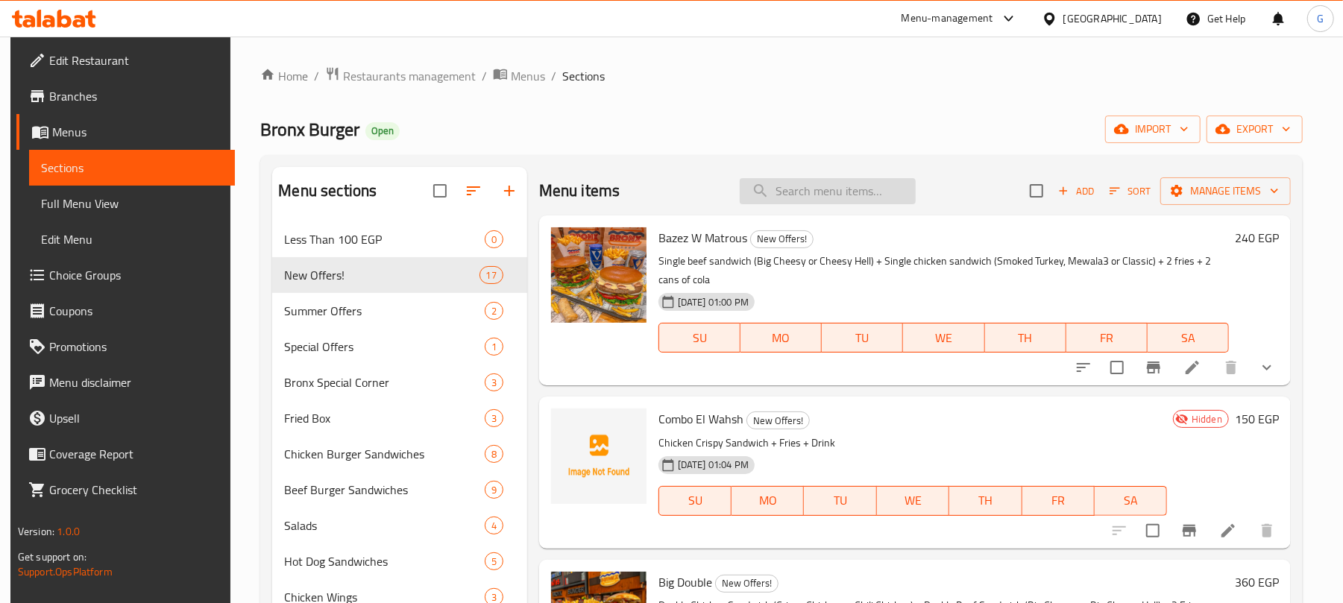
click at [855, 198] on input "search" at bounding box center [828, 191] width 176 height 26
paste input "ماك توفير:"
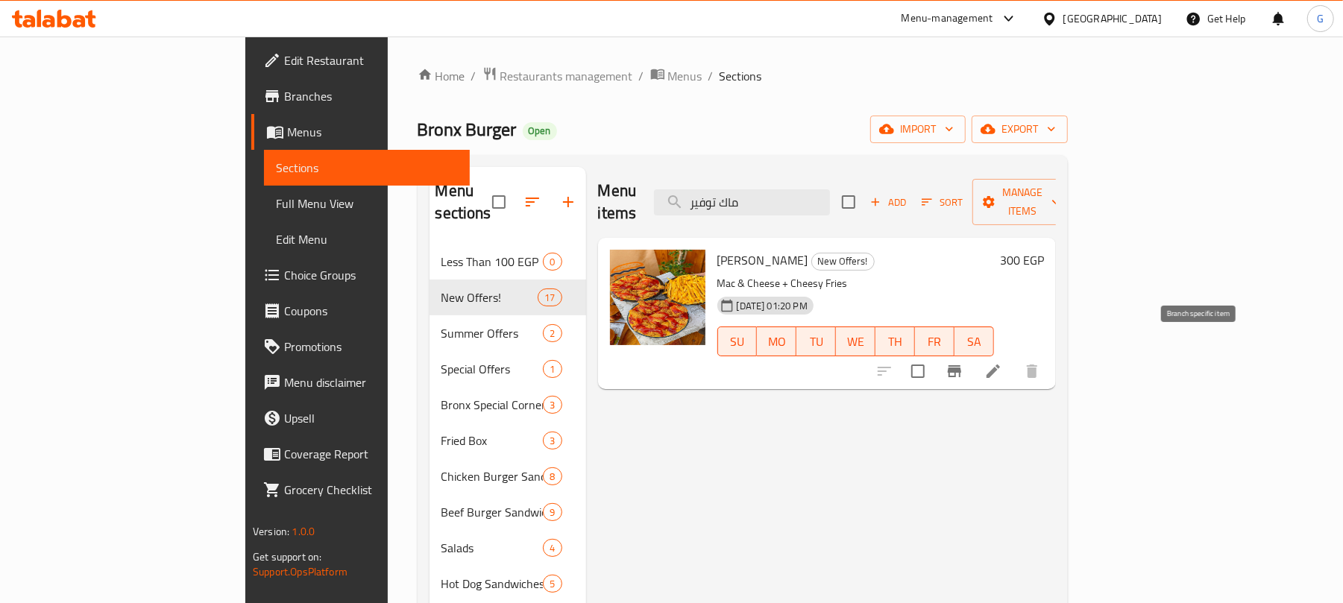
type input "ماك توفير"
click at [963, 362] on icon "Branch-specific-item" at bounding box center [955, 371] width 18 height 18
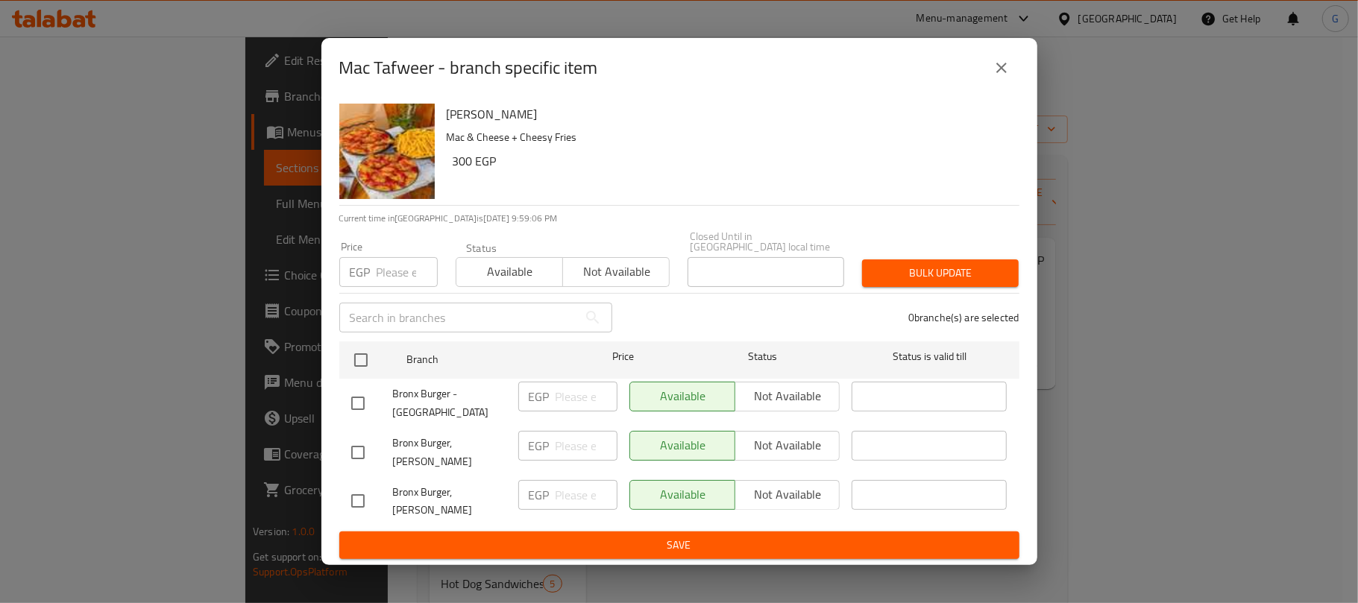
click at [1212, 491] on div "Mac Tafweer - branch specific item Mac Tafweer Mac & Cheese + Cheesy Fries 300 …" at bounding box center [679, 301] width 1358 height 603
click at [992, 75] on icon "close" at bounding box center [1001, 68] width 18 height 18
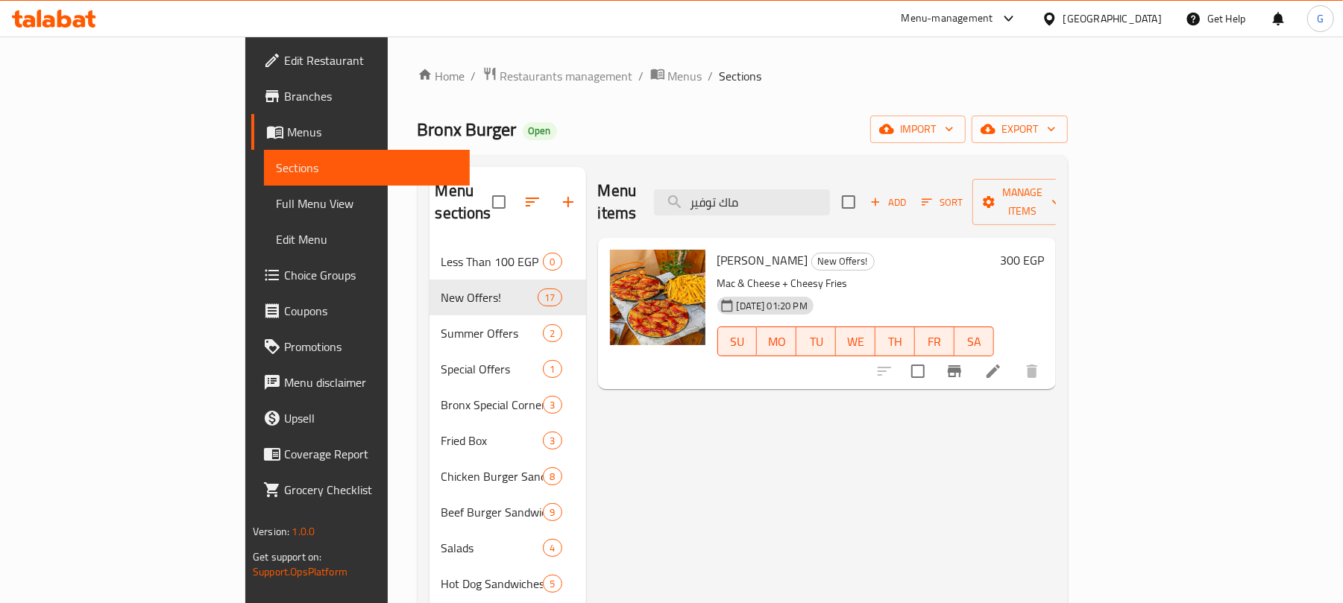
click at [1014, 362] on li at bounding box center [993, 371] width 42 height 27
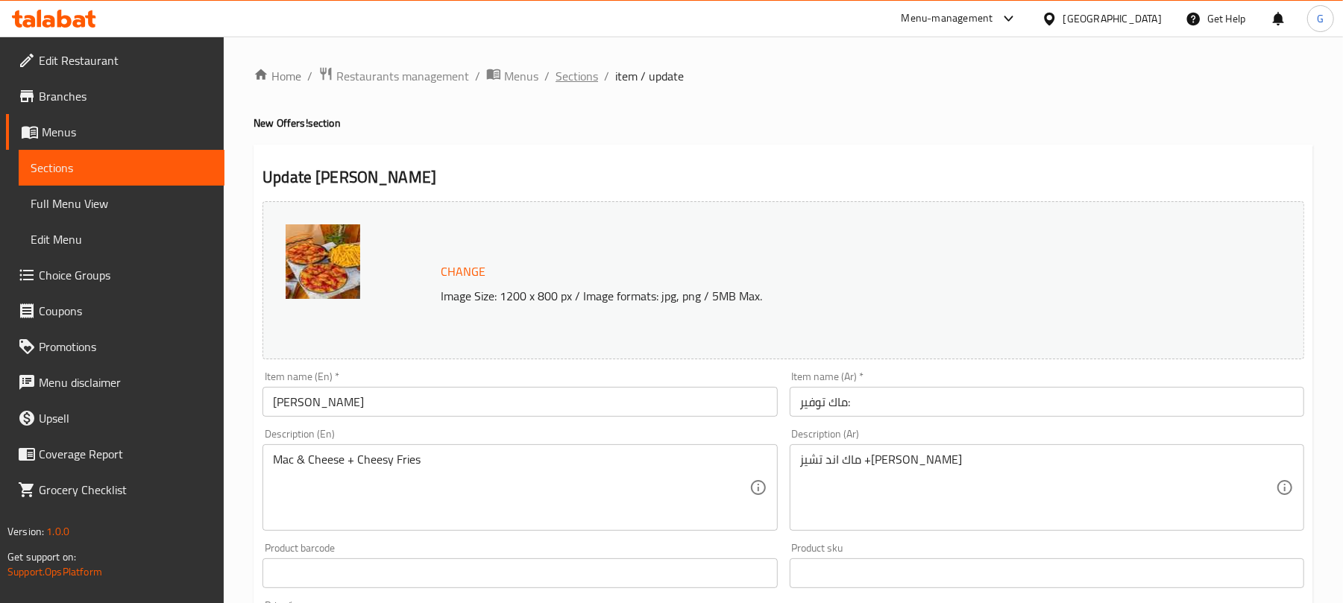
click at [579, 67] on span "Sections" at bounding box center [577, 76] width 43 height 18
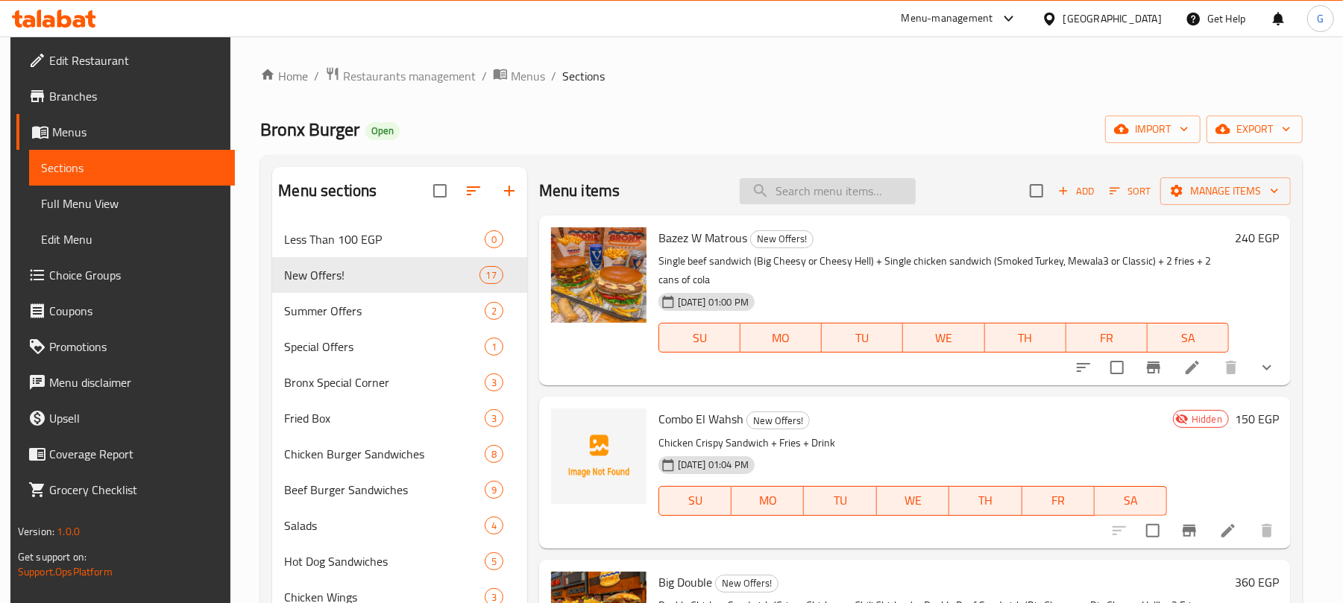
click at [832, 198] on input "search" at bounding box center [828, 191] width 176 height 26
paste input "[PERSON_NAME]"
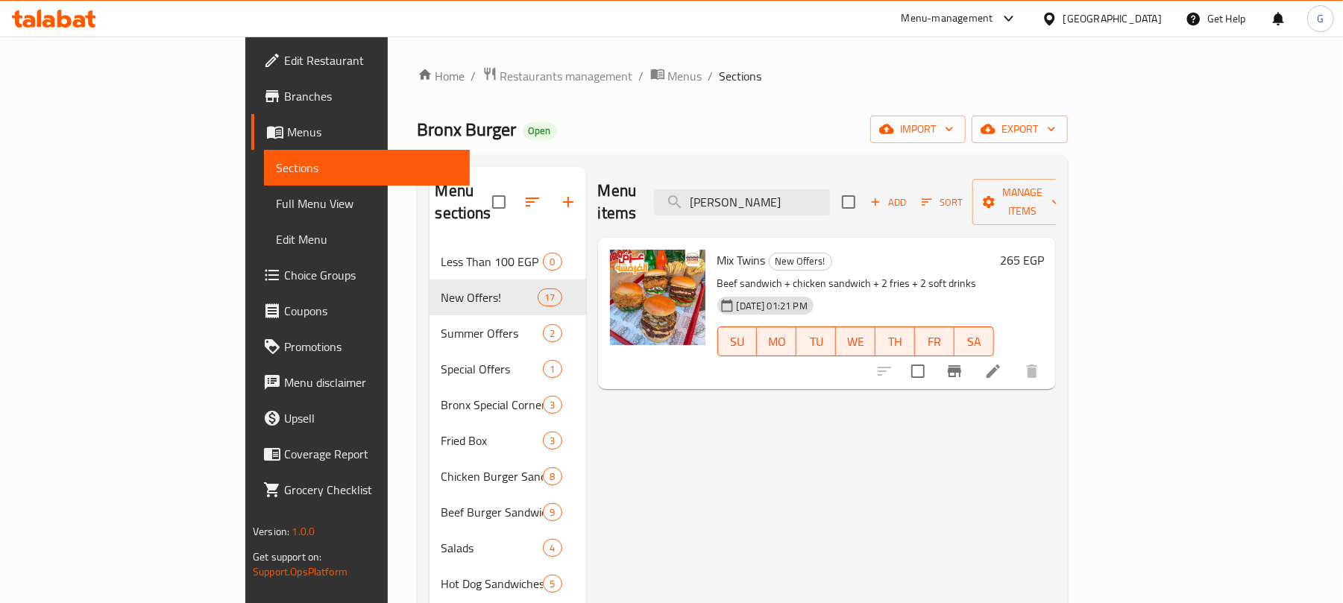
type input "[PERSON_NAME]"
click at [1002, 362] on icon at bounding box center [993, 371] width 18 height 18
